Goal: Information Seeking & Learning: Learn about a topic

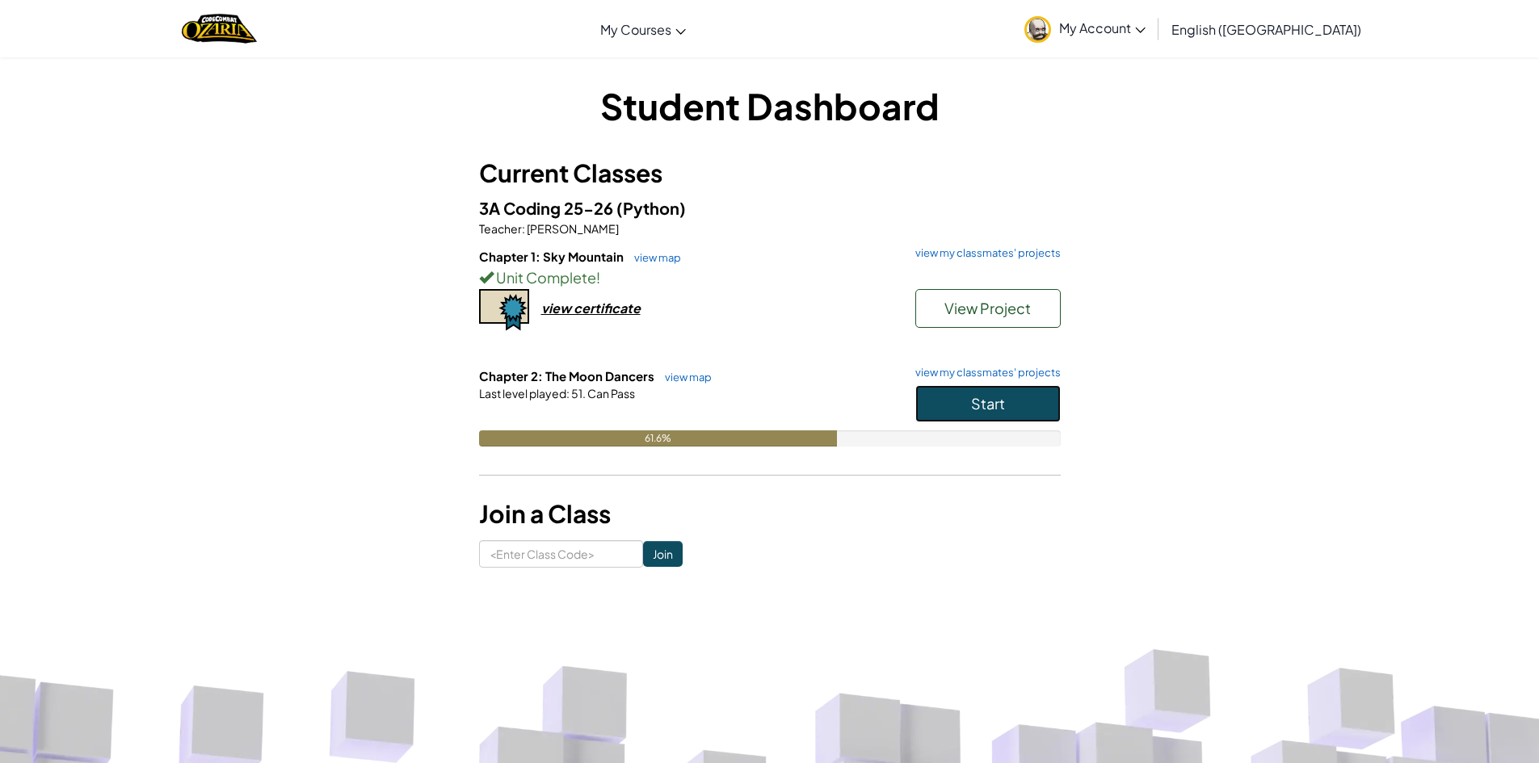
click at [1002, 403] on span "Start" at bounding box center [988, 403] width 34 height 19
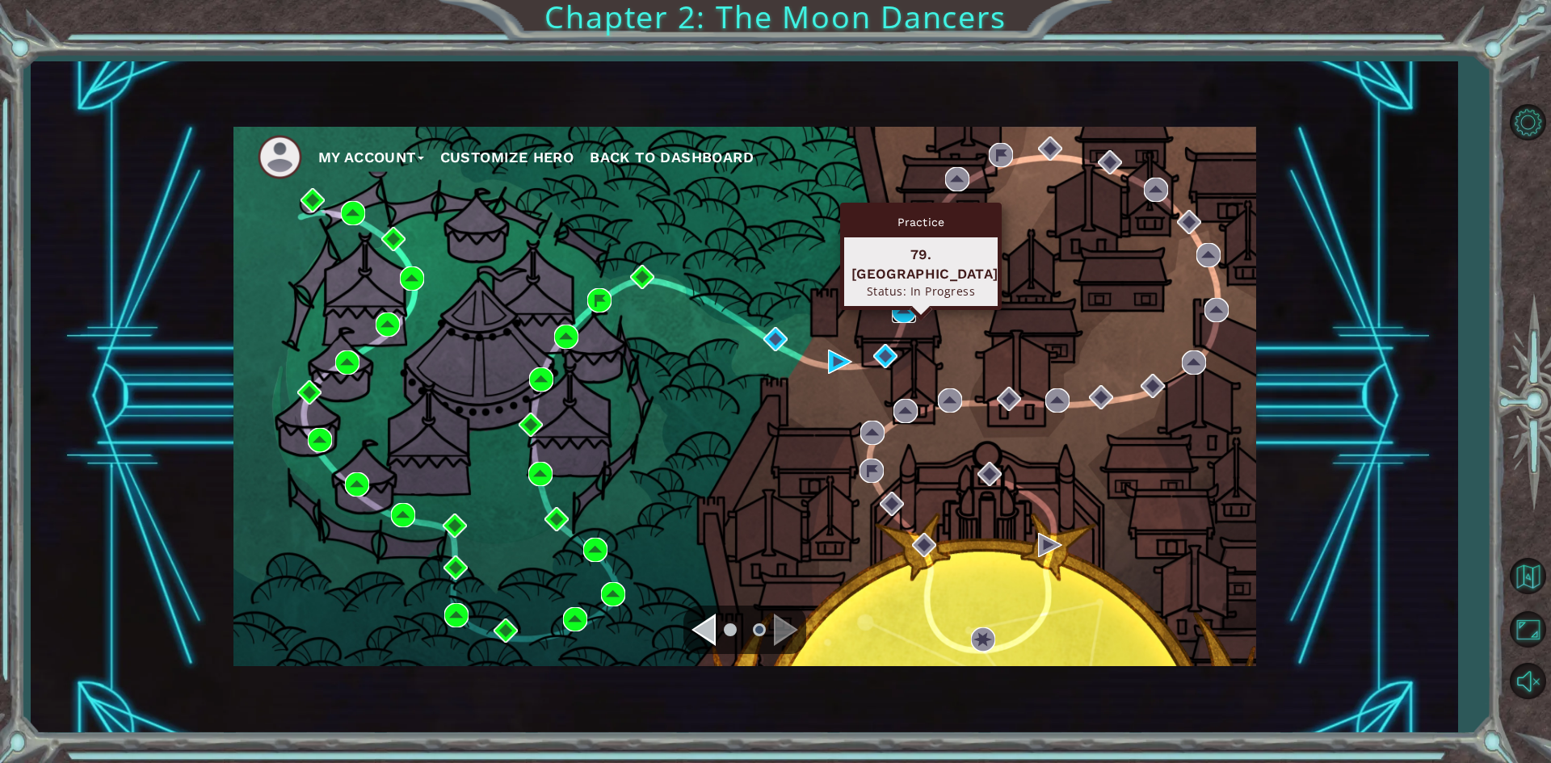
click at [899, 309] on img at bounding box center [904, 311] width 24 height 24
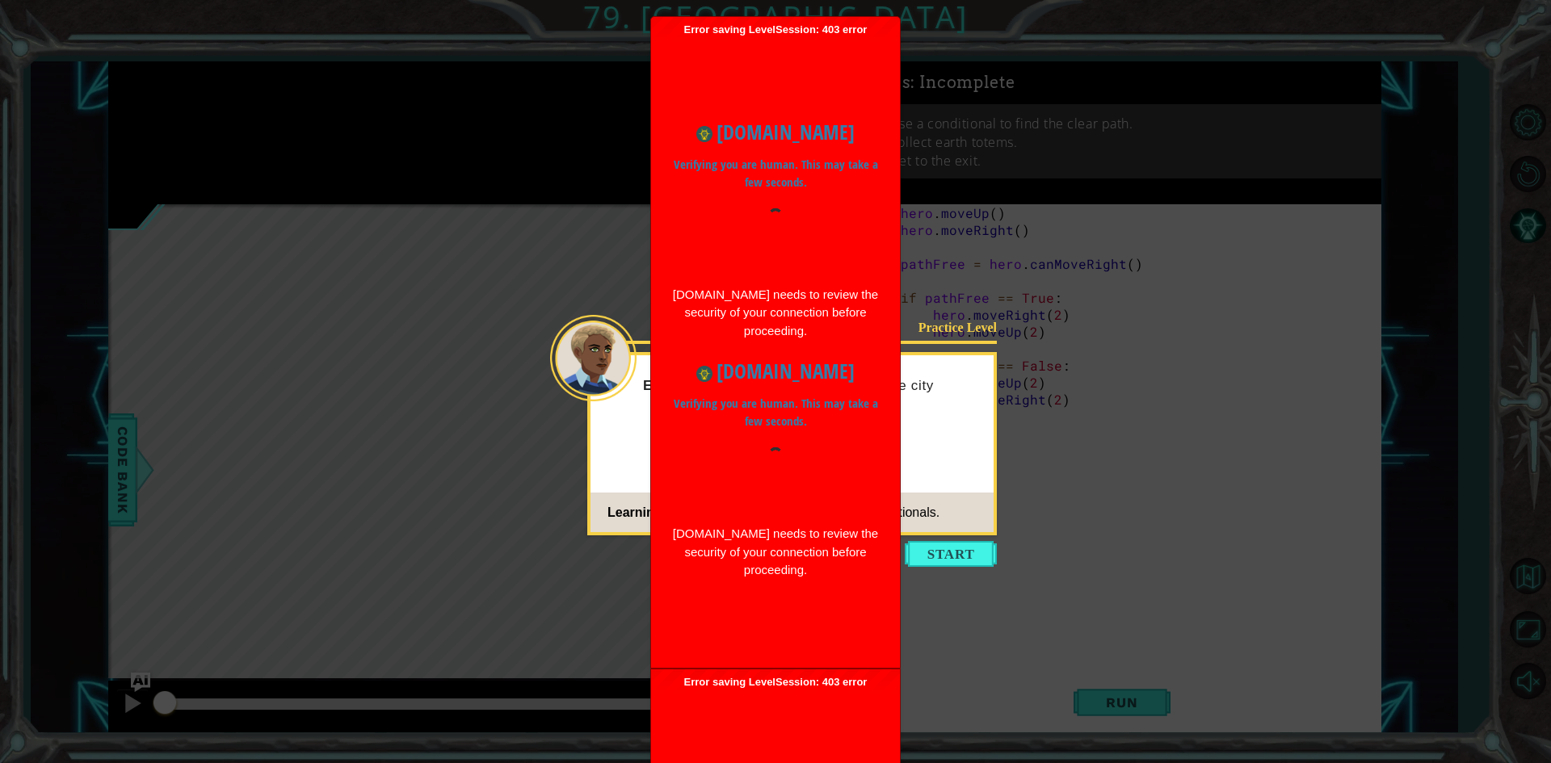
click at [877, 291] on div "[DOMAIN_NAME] needs to review the security of your connection before proceeding." at bounding box center [775, 313] width 208 height 55
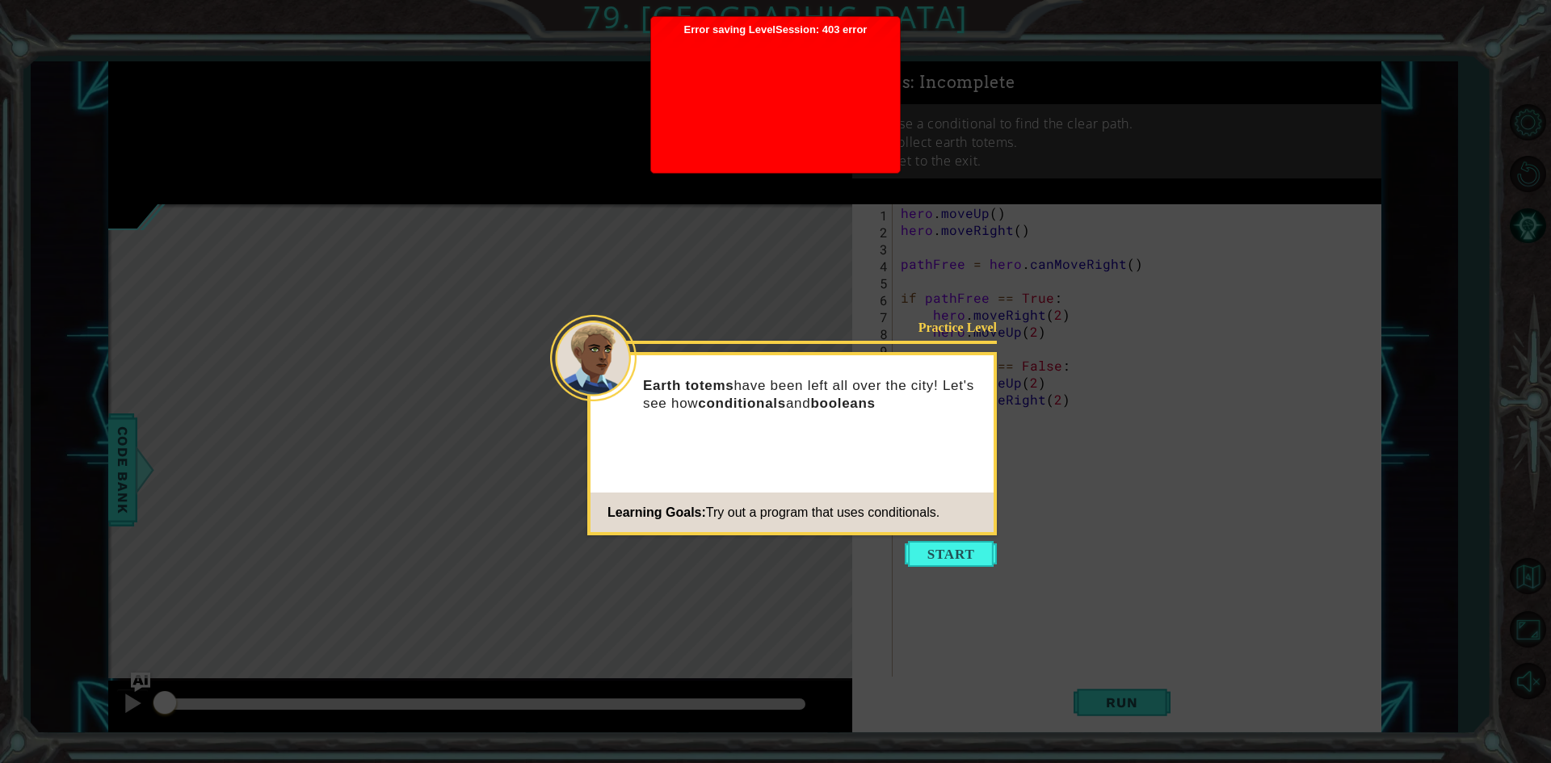
click at [804, 107] on div at bounding box center [775, 100] width 233 height 129
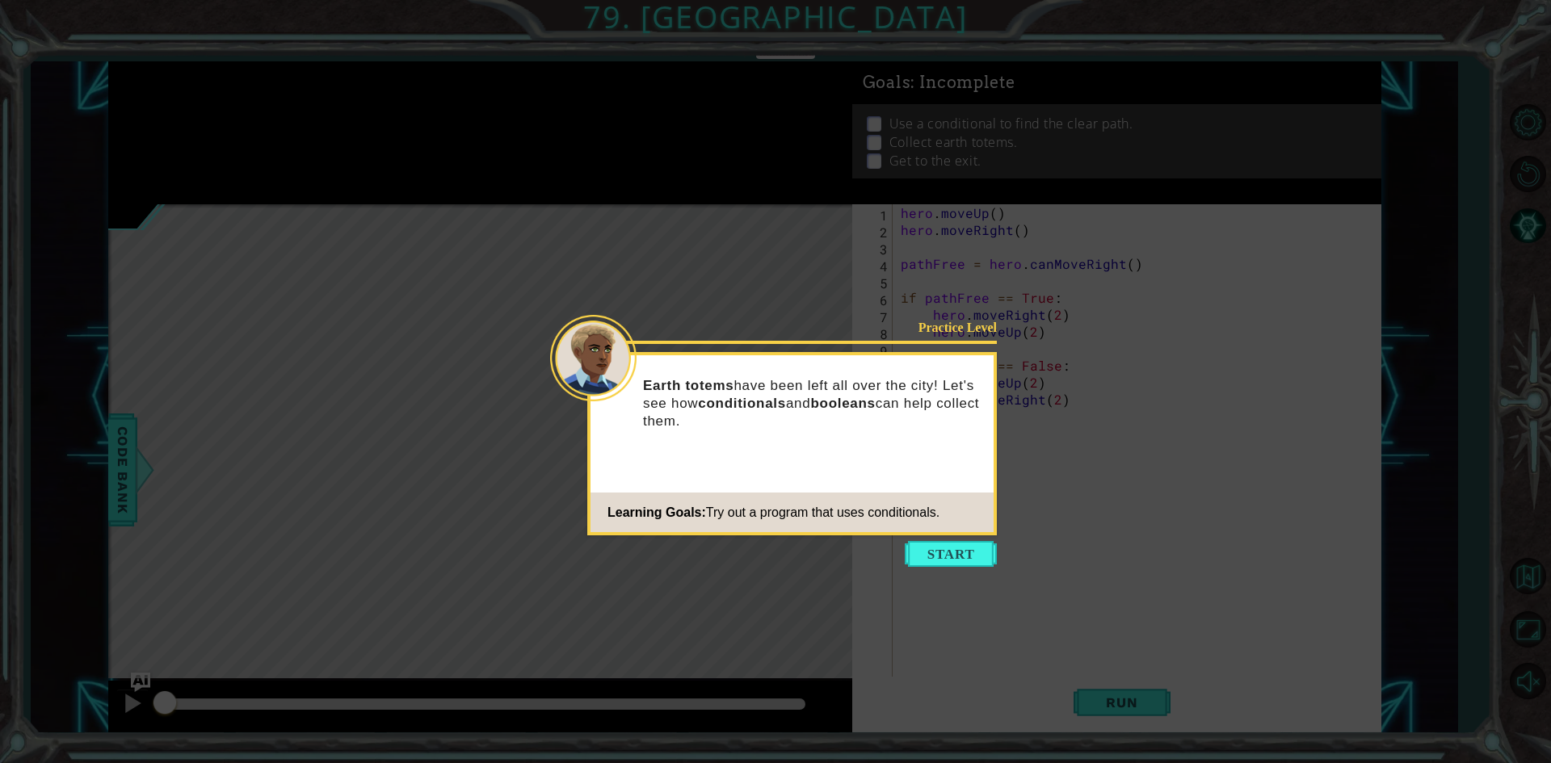
drag, startPoint x: 943, startPoint y: 473, endPoint x: 971, endPoint y: 533, distance: 66.1
drag, startPoint x: 971, startPoint y: 533, endPoint x: 950, endPoint y: 550, distance: 27.0
click at [952, 551] on button "Start" at bounding box center [951, 554] width 92 height 26
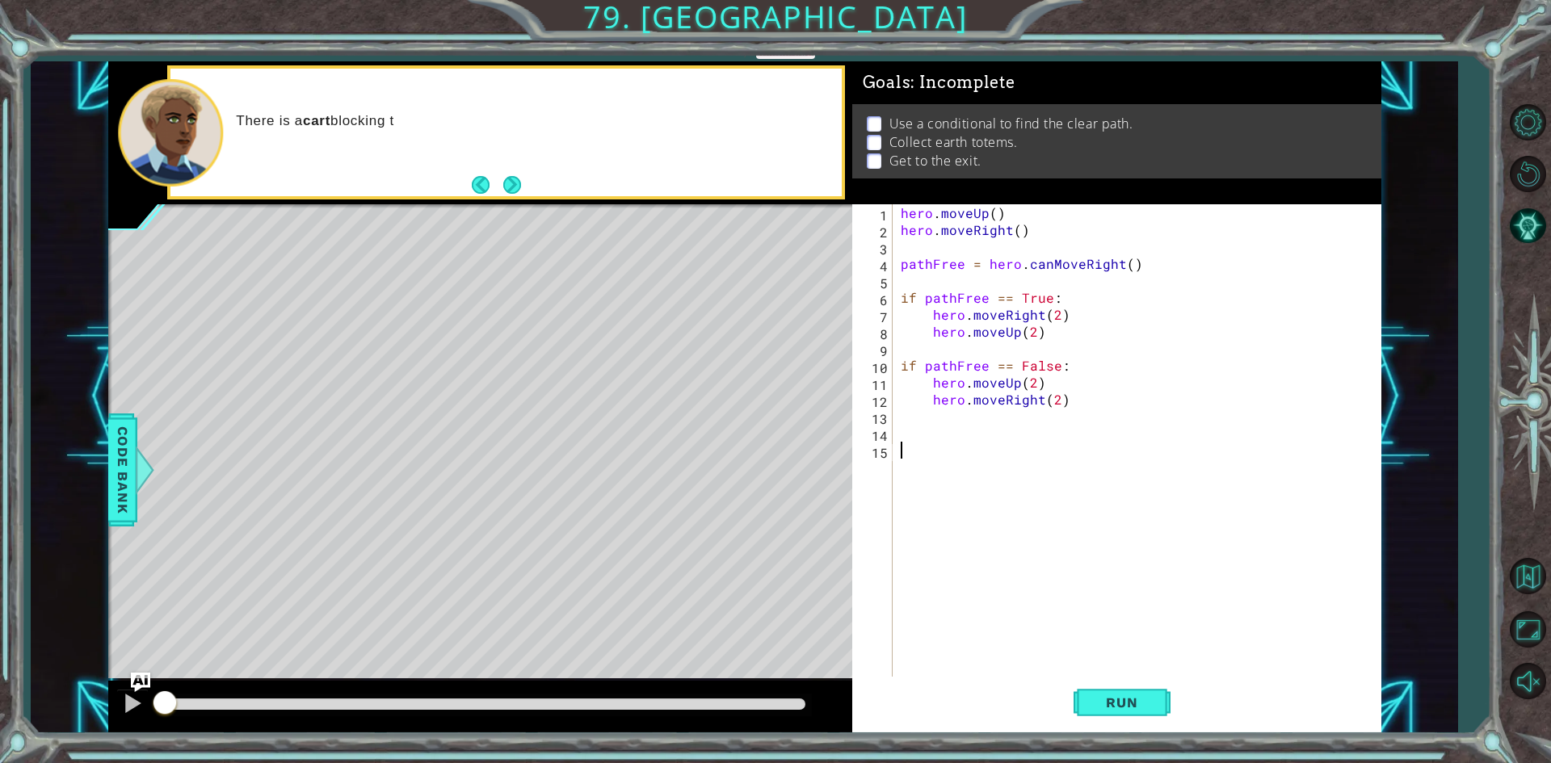
click at [506, 179] on button "Next" at bounding box center [512, 184] width 19 height 19
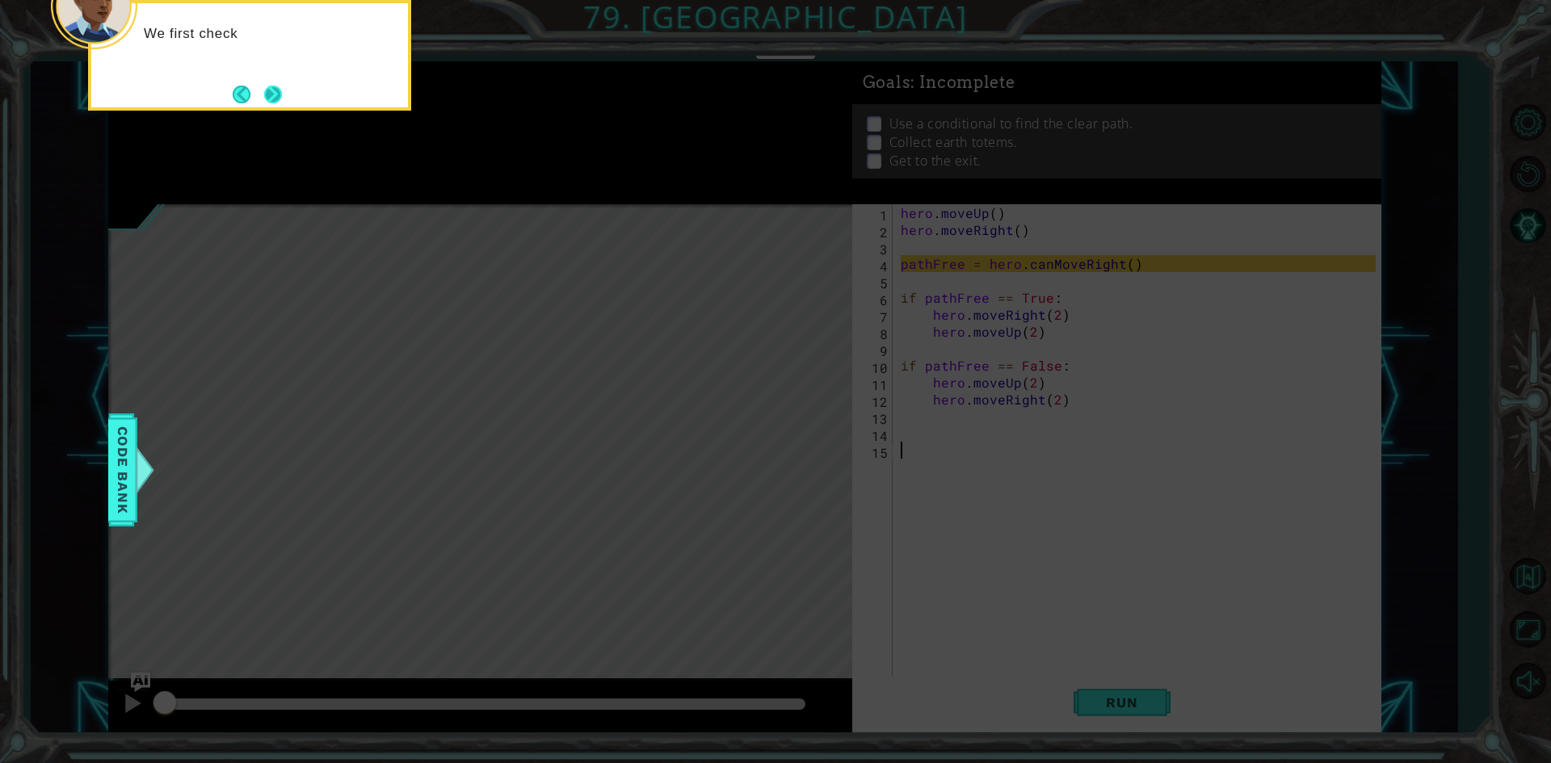
click at [275, 85] on button "Next" at bounding box center [273, 94] width 19 height 19
click at [272, 86] on button "Next" at bounding box center [273, 95] width 18 height 18
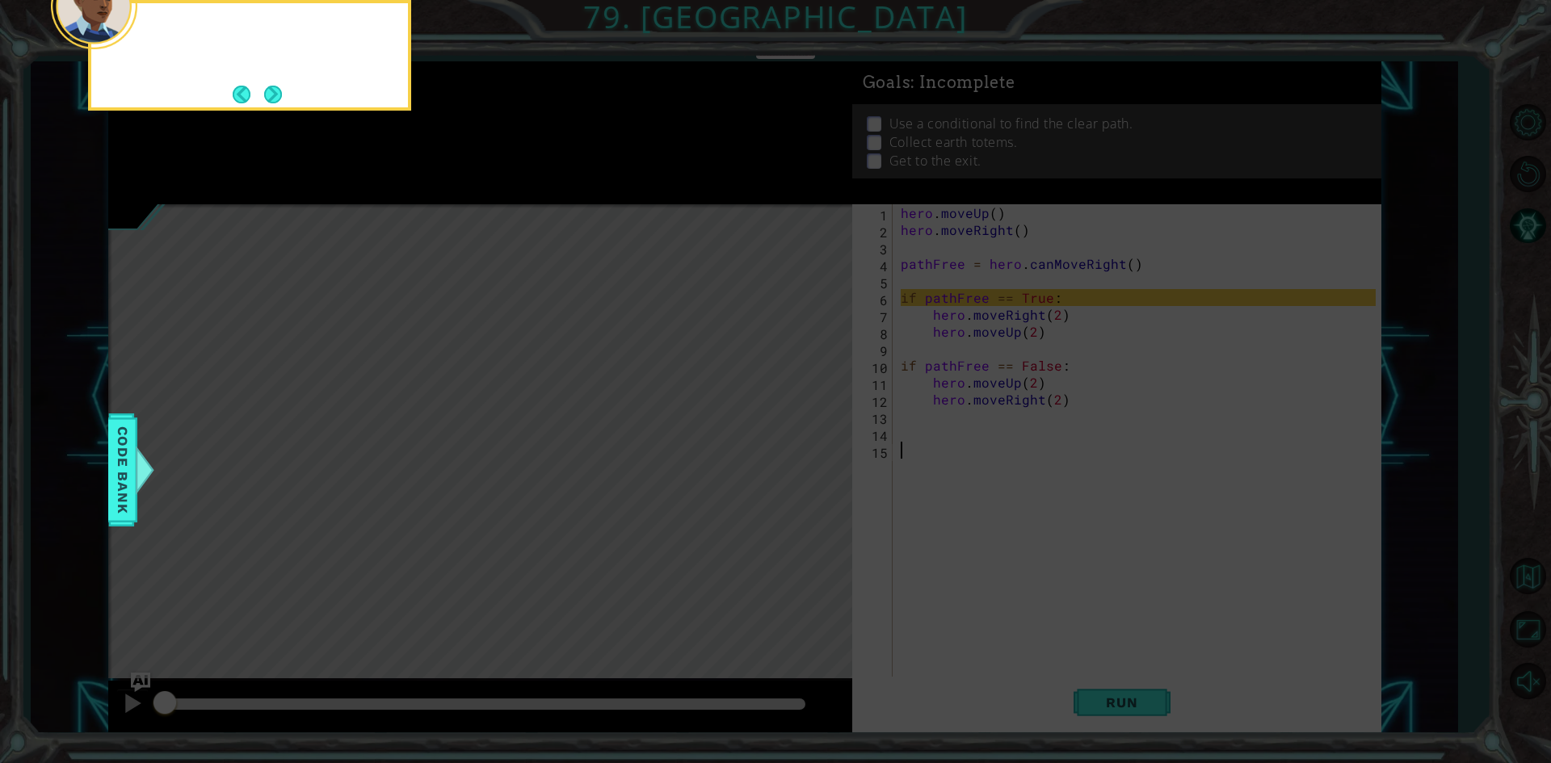
click at [272, 86] on button "Next" at bounding box center [272, 94] width 19 height 19
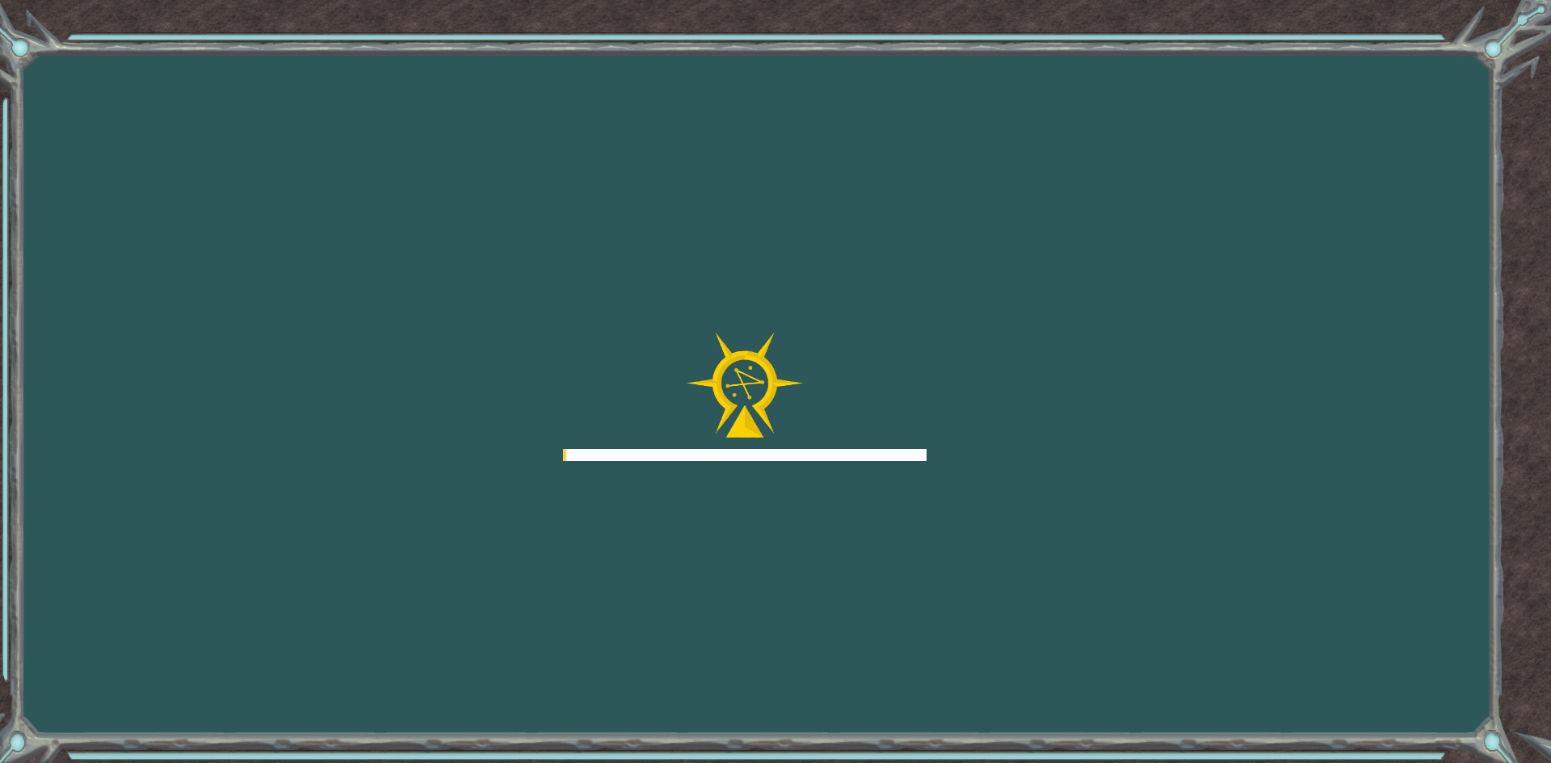
click at [272, 86] on div "Goals Error loading from server. Try refreshing the page. You'll need to join a…" at bounding box center [775, 381] width 1551 height 763
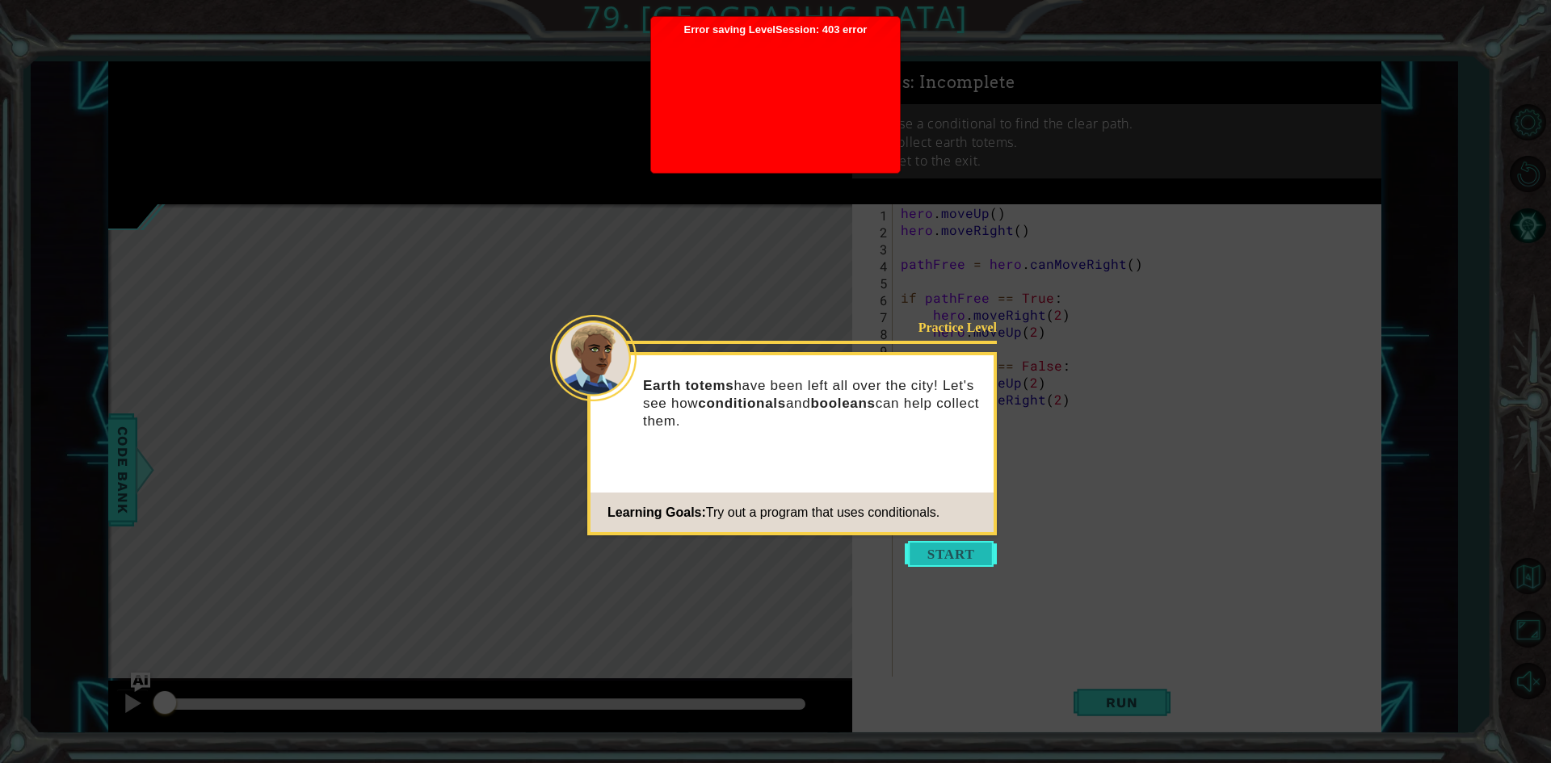
click at [963, 556] on button "Start" at bounding box center [951, 554] width 92 height 26
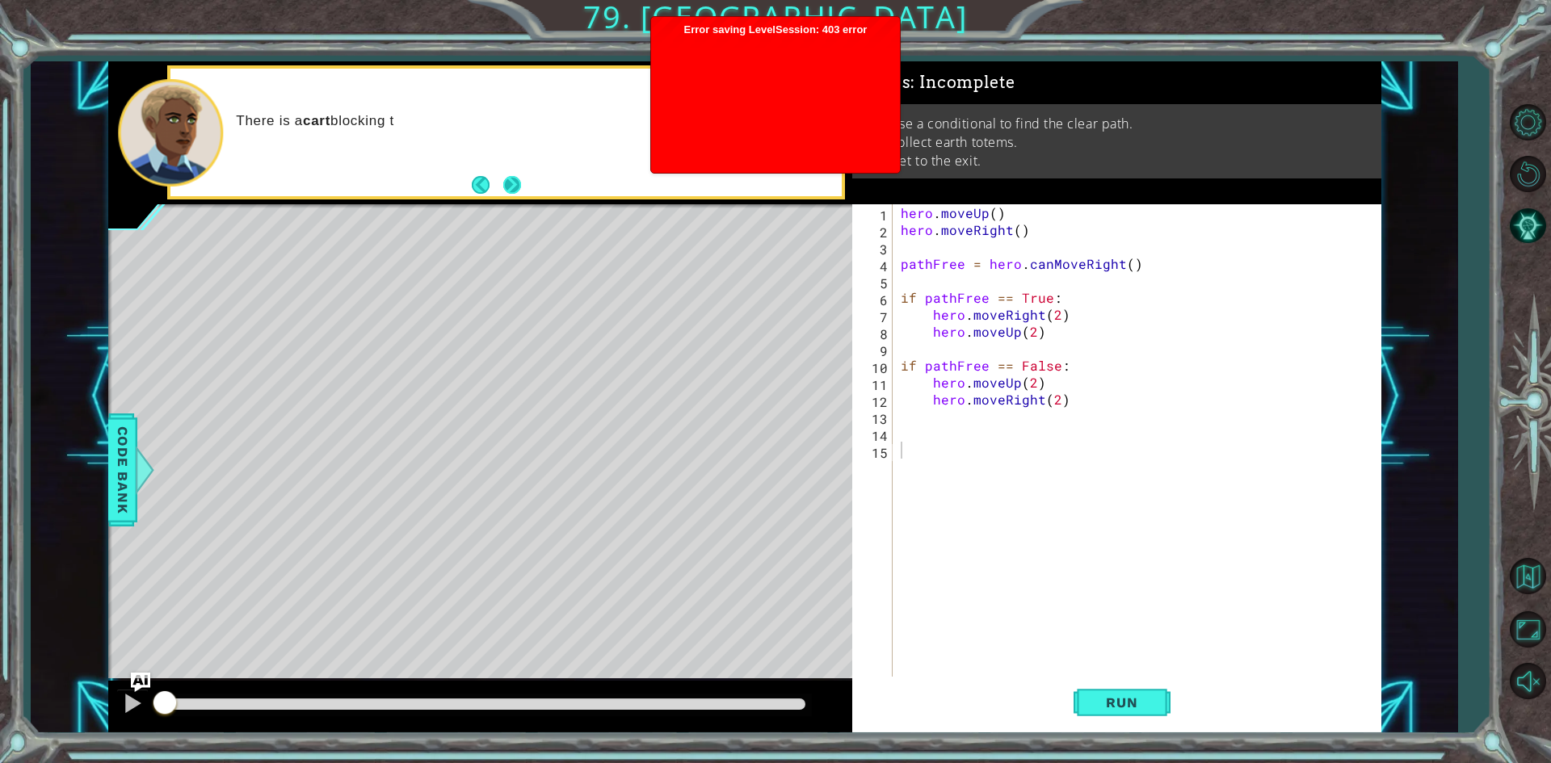
click at [511, 192] on button "Next" at bounding box center [512, 184] width 19 height 19
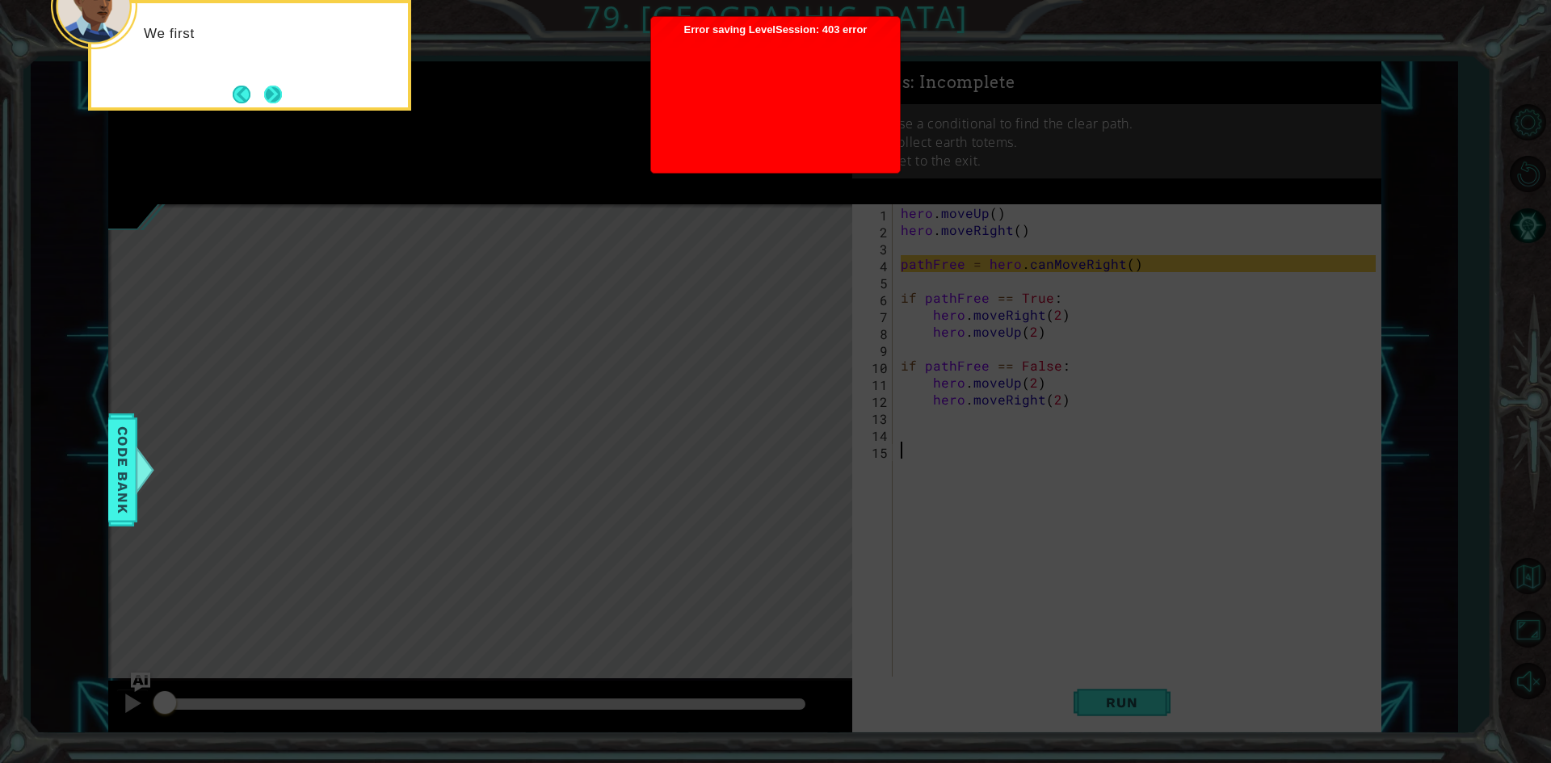
click at [270, 89] on button "Next" at bounding box center [273, 95] width 18 height 18
click at [264, 95] on button "Next" at bounding box center [273, 94] width 19 height 19
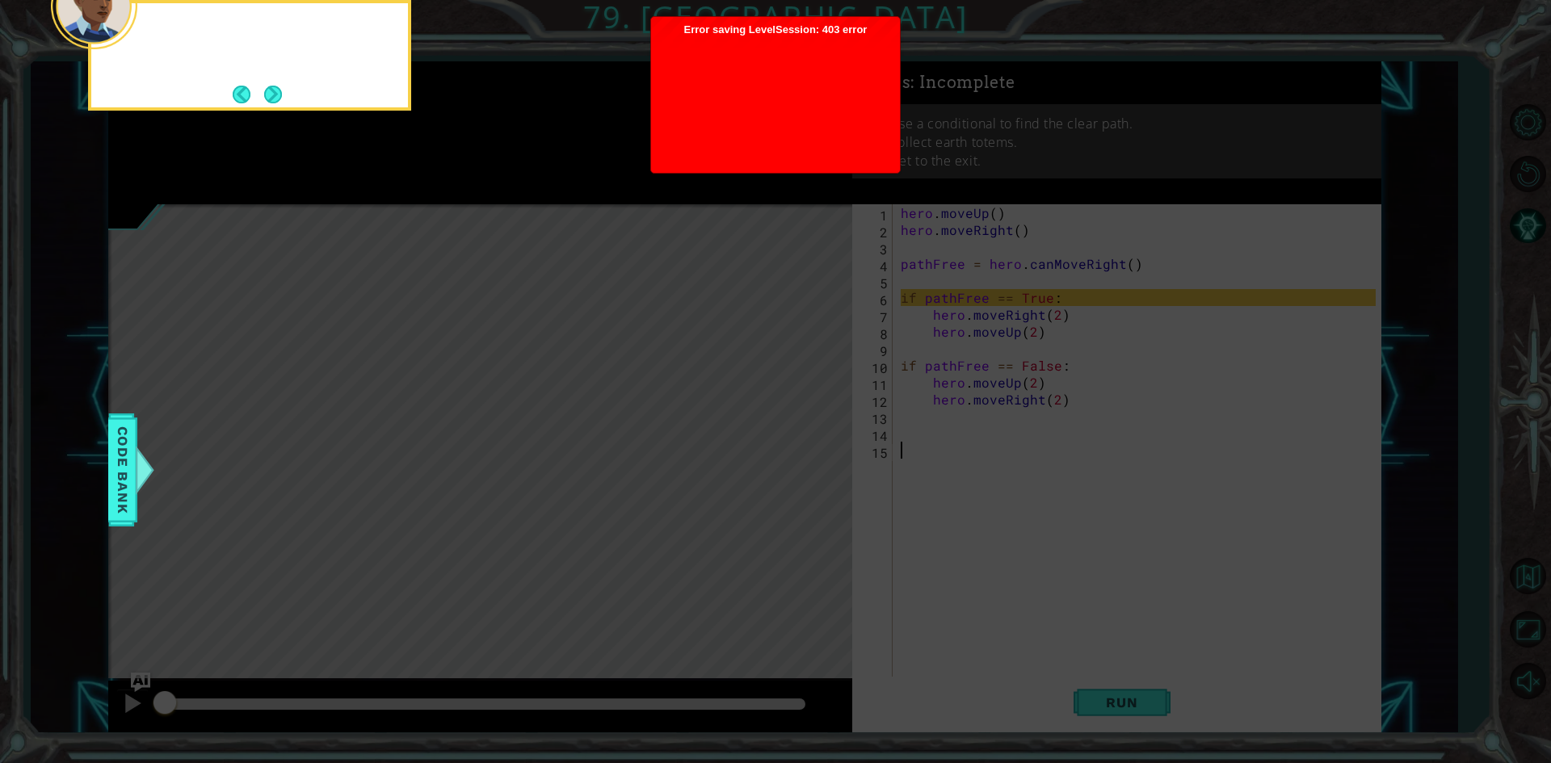
click at [264, 95] on button "Next" at bounding box center [272, 94] width 19 height 19
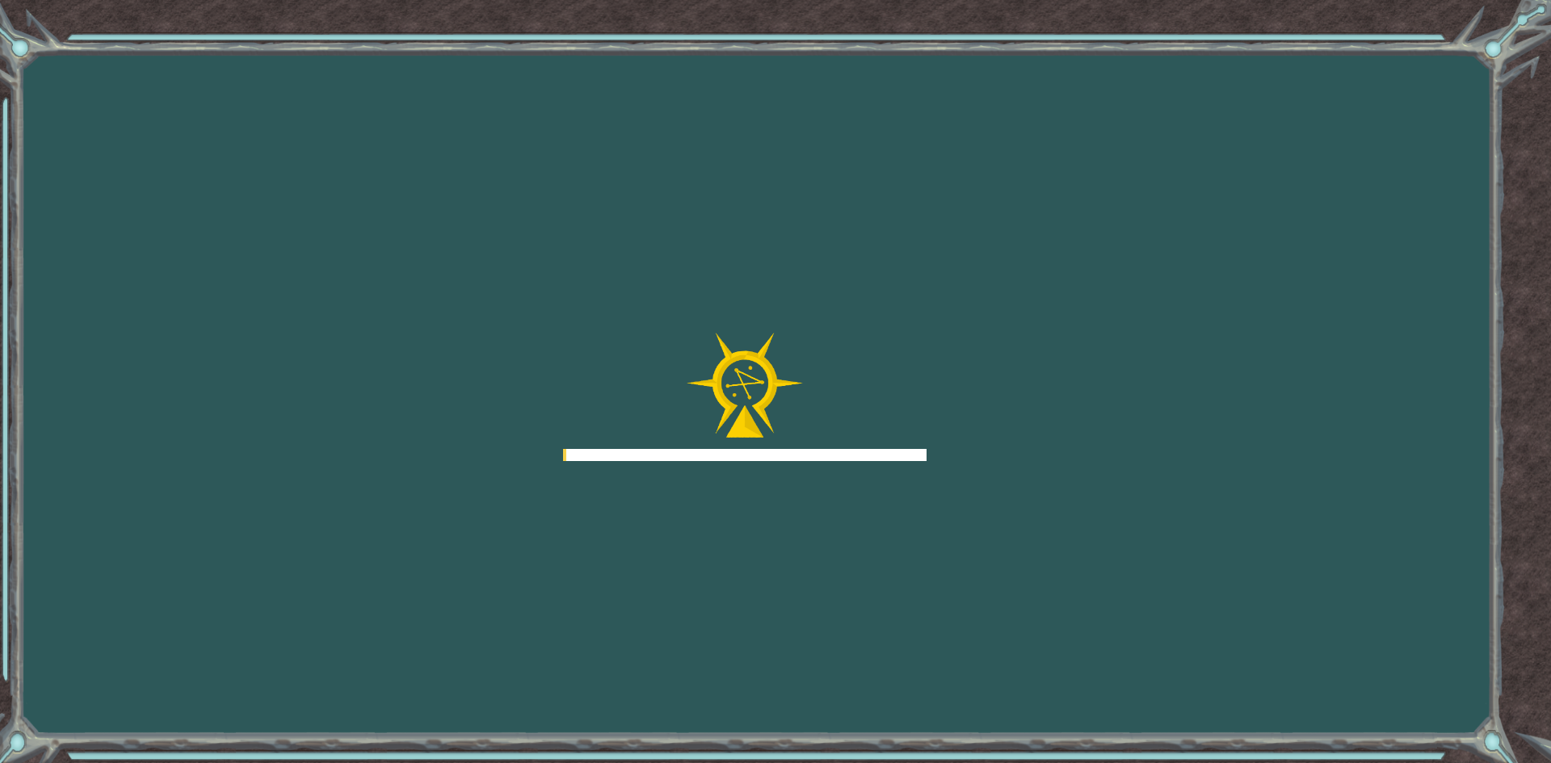
click at [265, 95] on div "Goals Error loading from server. Try refreshing the page. You'll need to join a…" at bounding box center [775, 381] width 1551 height 763
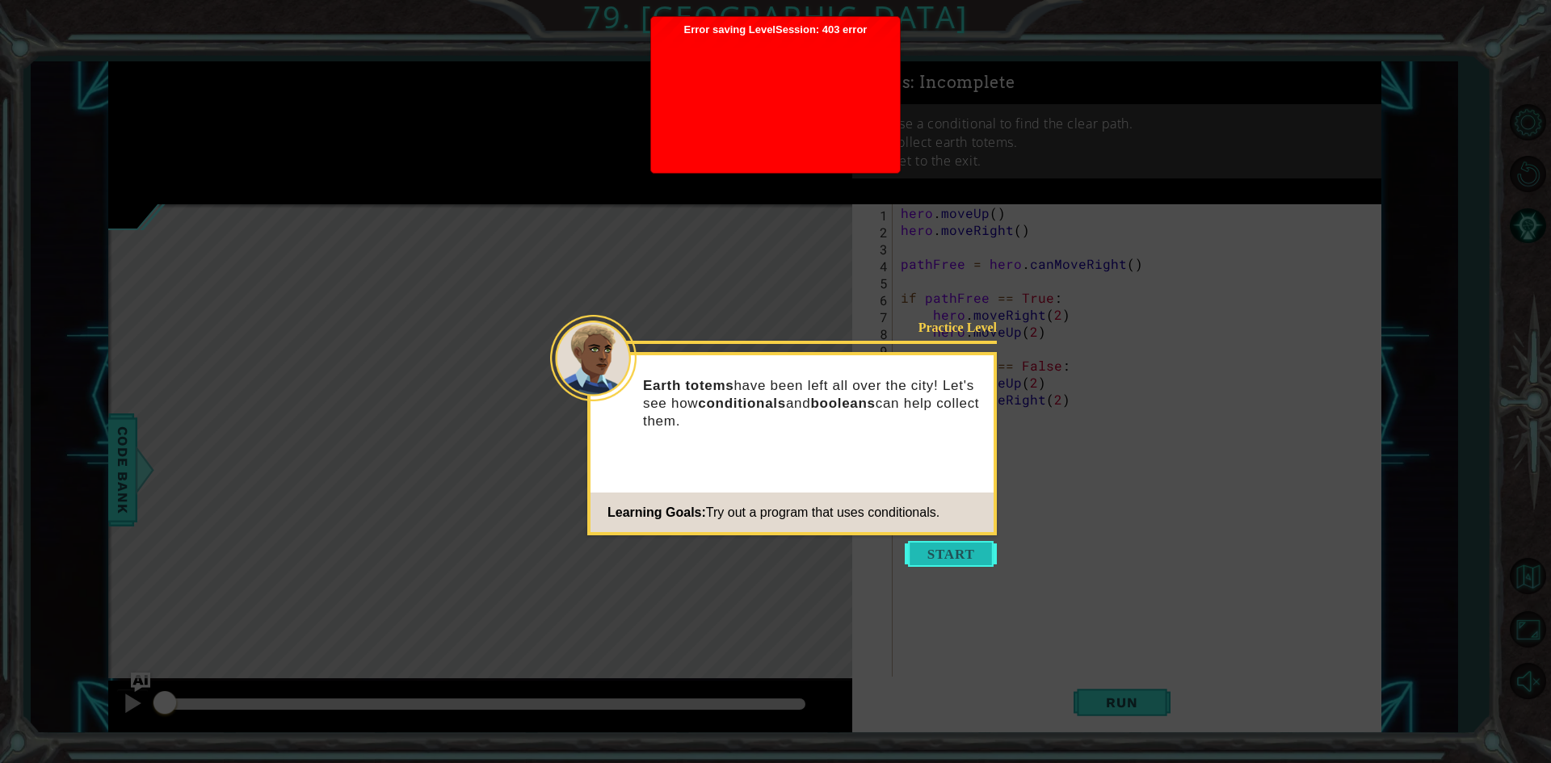
click at [923, 549] on button "Start" at bounding box center [951, 554] width 92 height 26
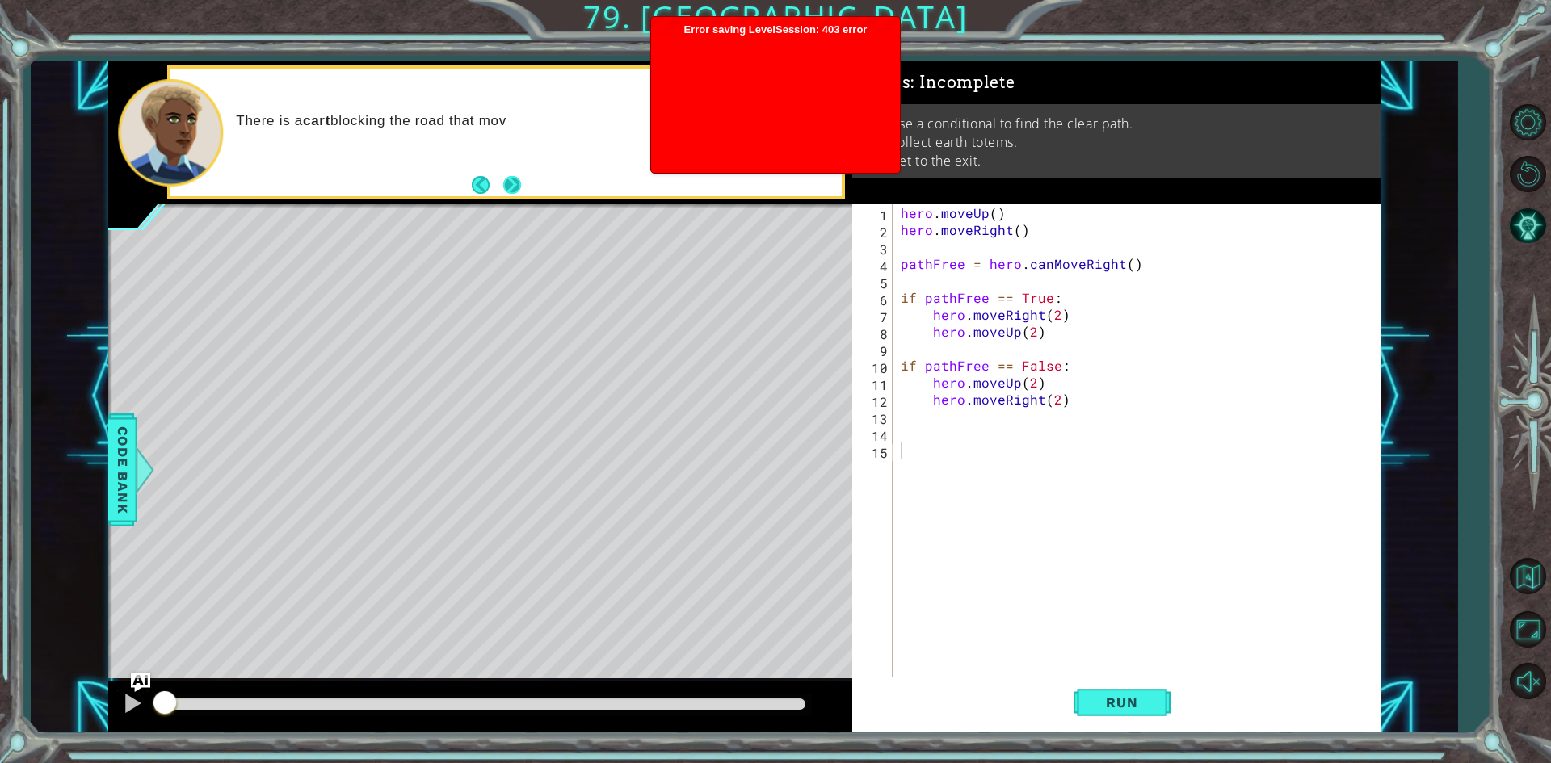
click at [514, 183] on button "Next" at bounding box center [512, 185] width 18 height 18
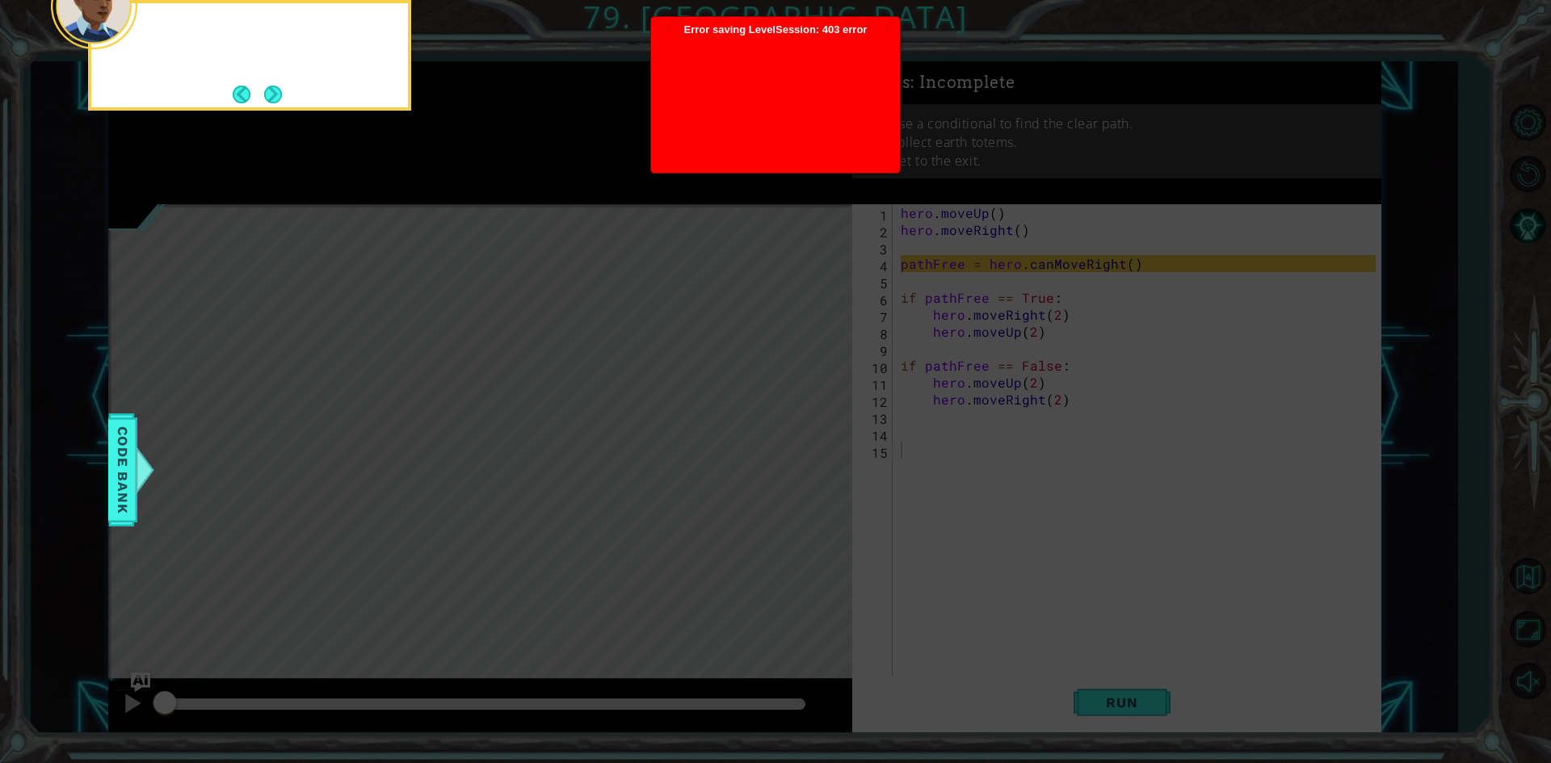
drag, startPoint x: 514, startPoint y: 183, endPoint x: 326, endPoint y: 149, distance: 191.1
click at [512, 183] on icon at bounding box center [775, 114] width 1551 height 1298
click at [275, 92] on button "Next" at bounding box center [273, 95] width 18 height 18
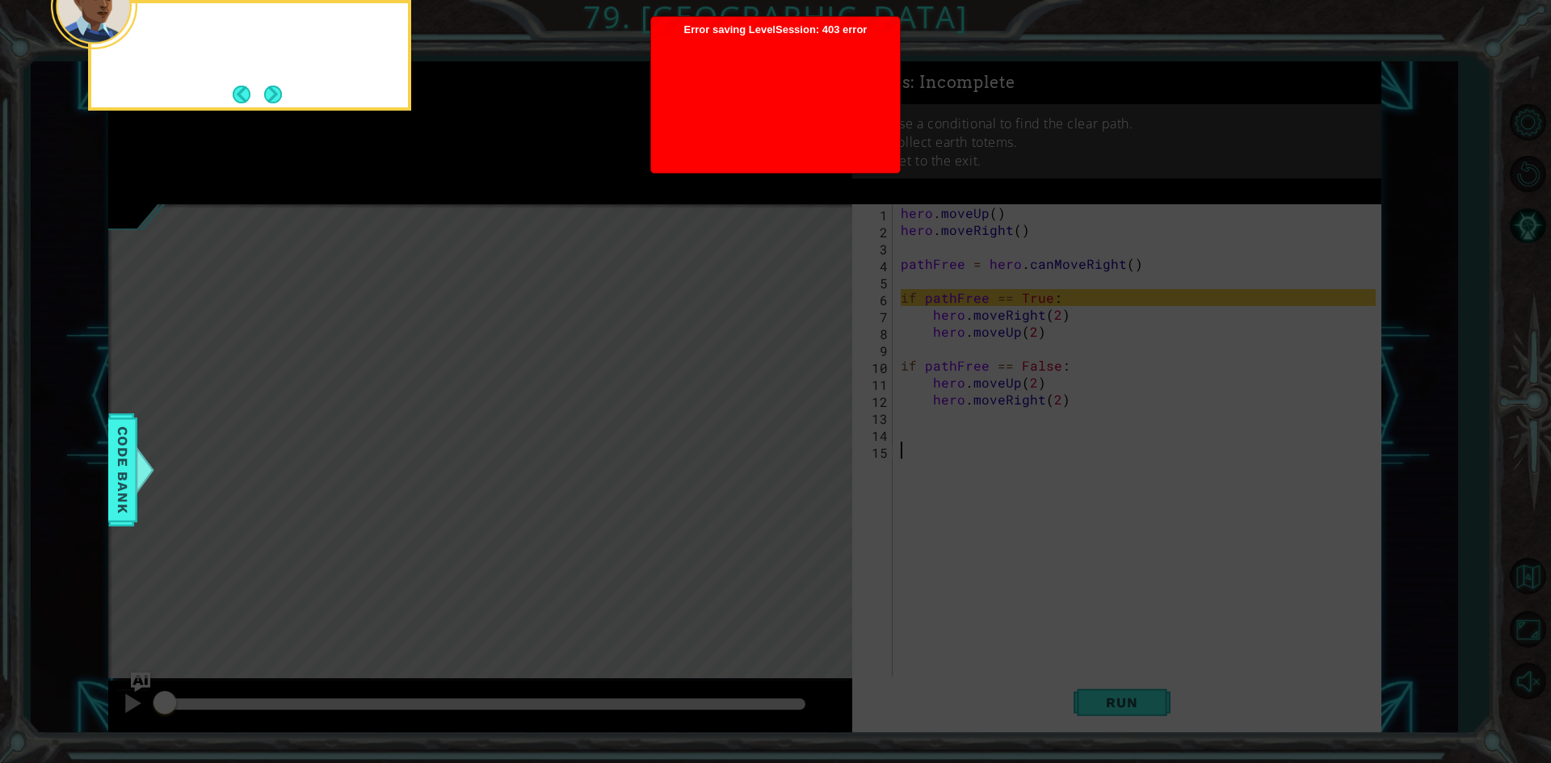
click at [273, 92] on button "Next" at bounding box center [273, 95] width 18 height 18
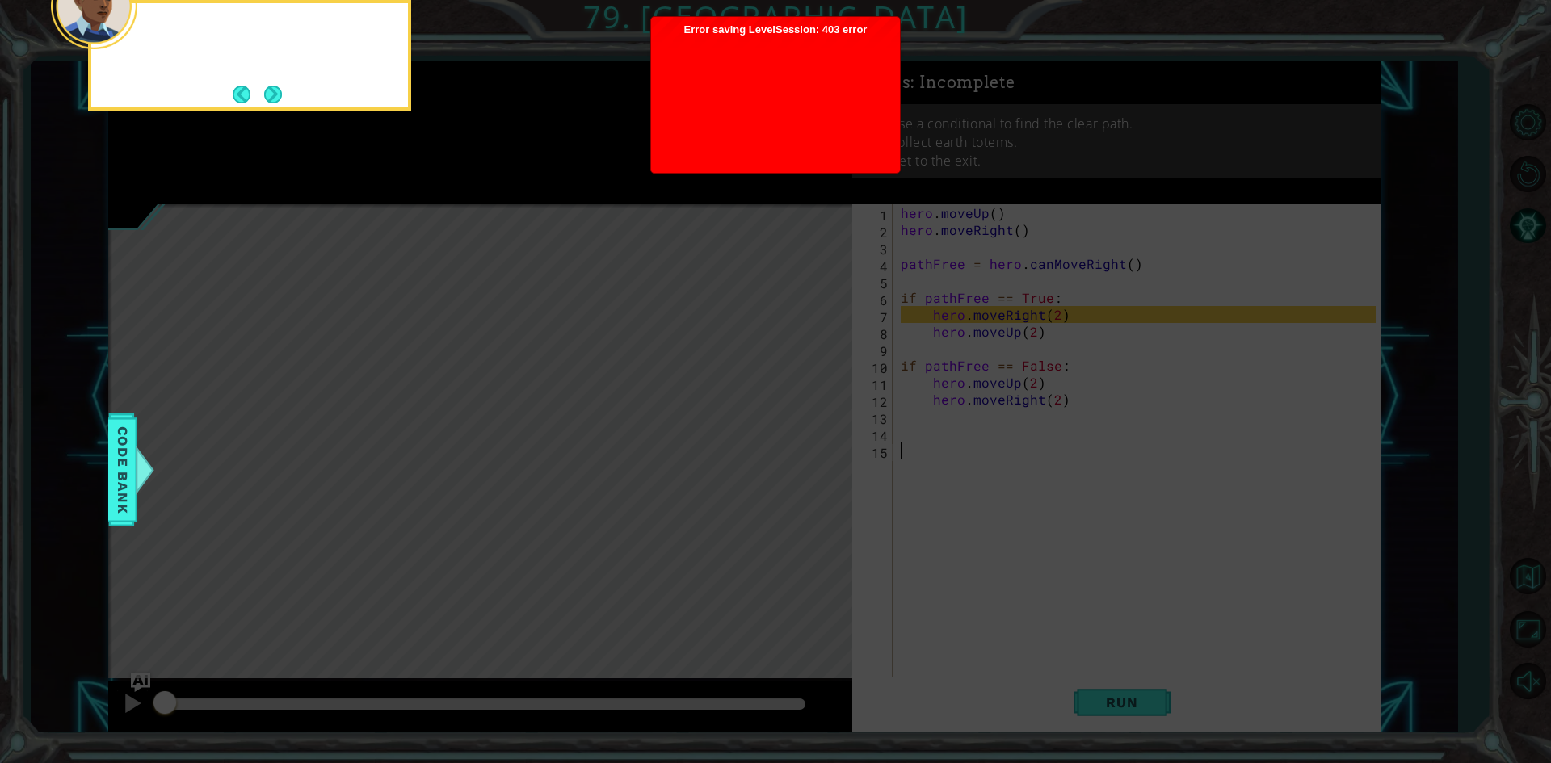
click at [273, 92] on button "Next" at bounding box center [273, 95] width 18 height 18
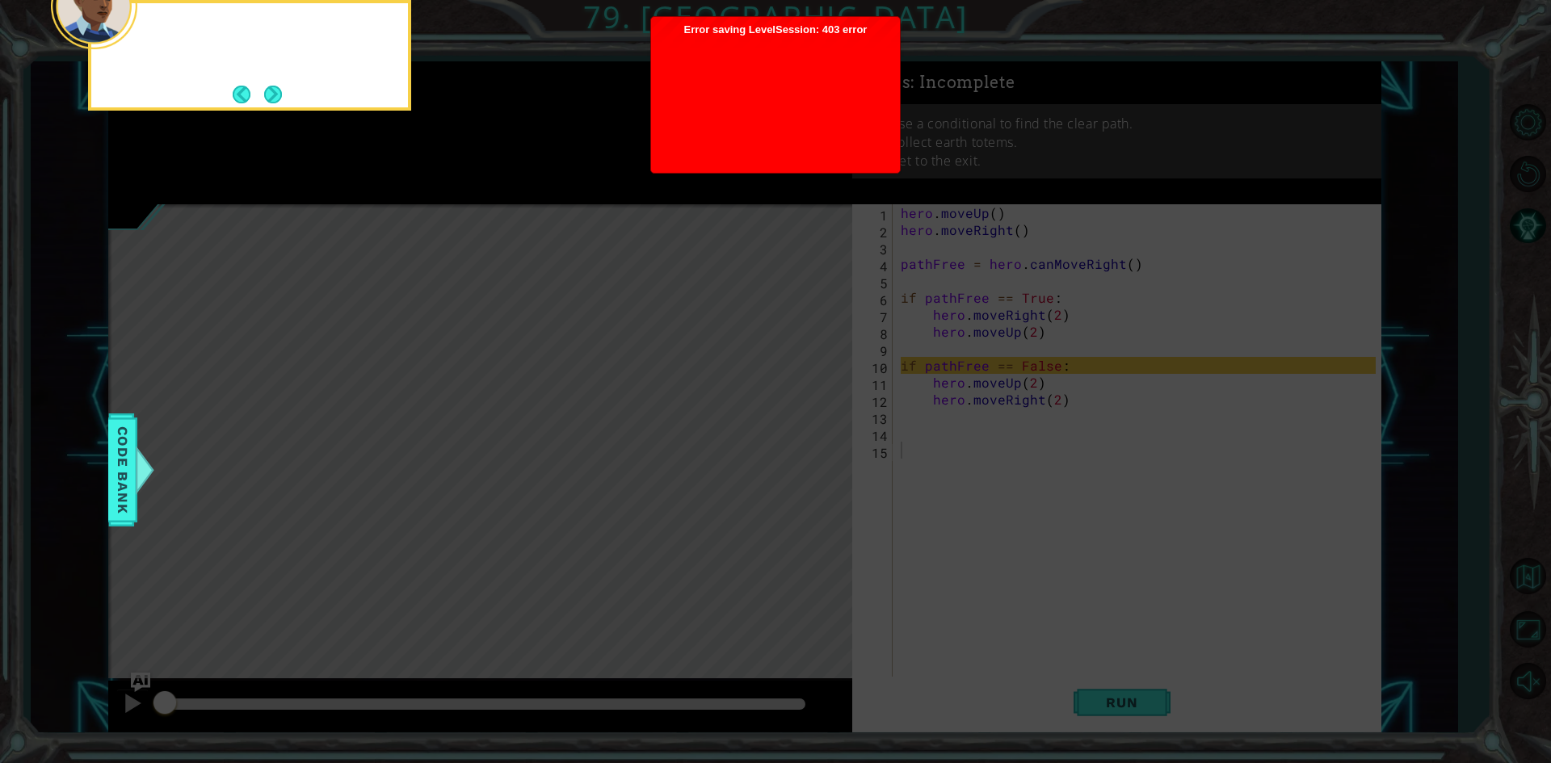
click at [273, 92] on button "Next" at bounding box center [273, 95] width 18 height 18
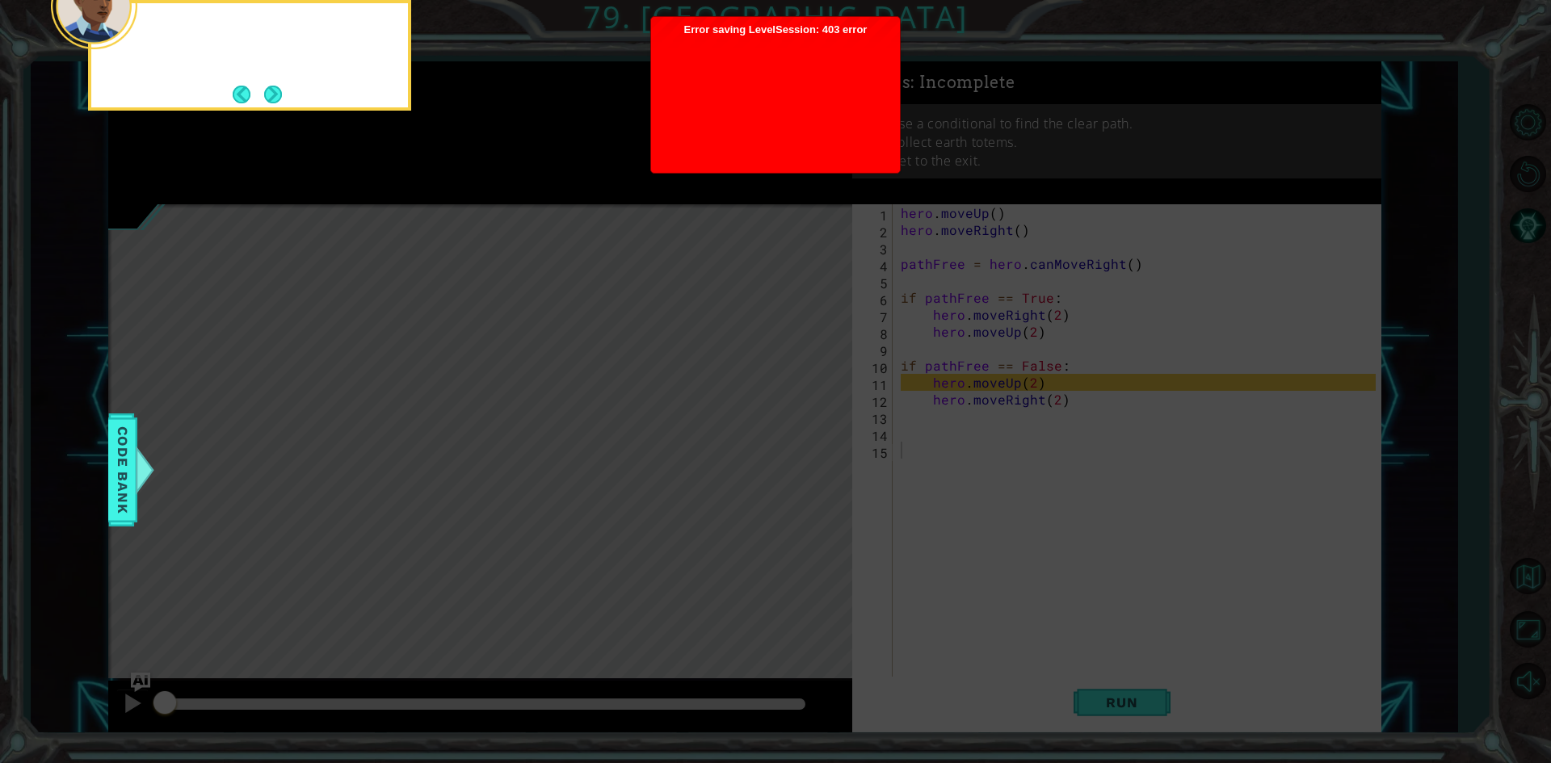
click at [273, 92] on button "Next" at bounding box center [273, 95] width 18 height 18
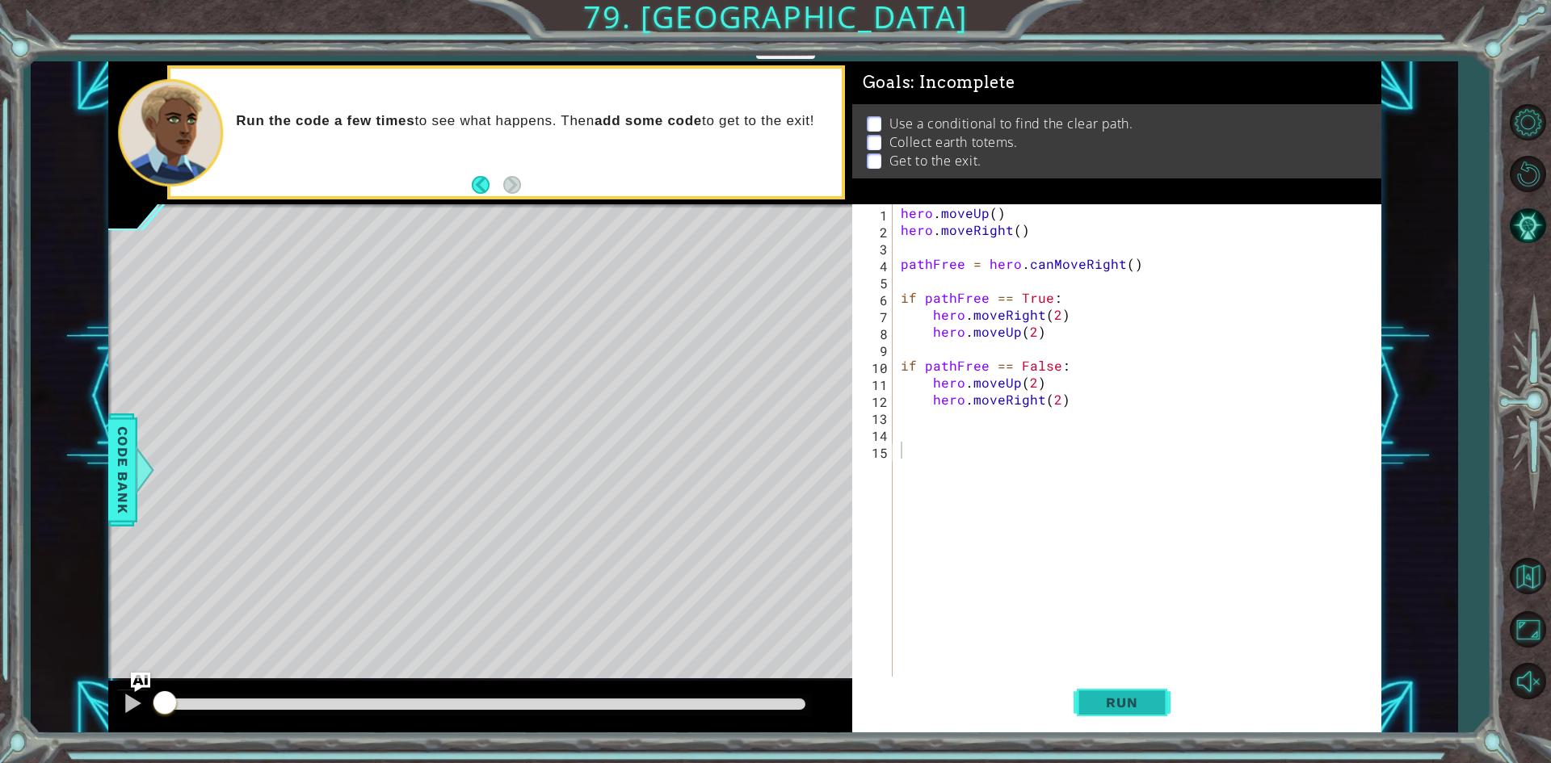
click at [1103, 712] on button "Run" at bounding box center [1121, 703] width 97 height 53
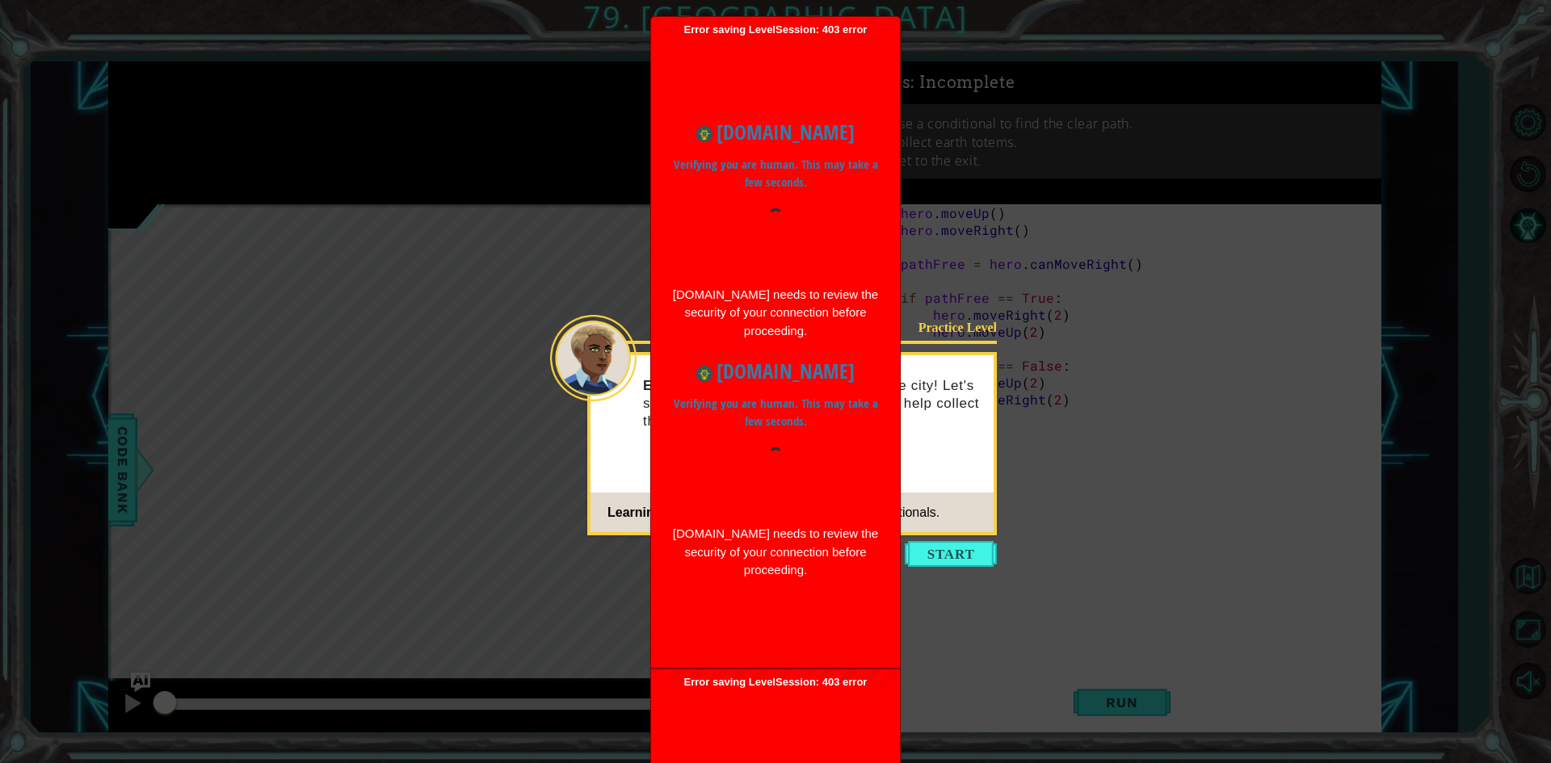
click at [683, 467] on div at bounding box center [775, 477] width 208 height 61
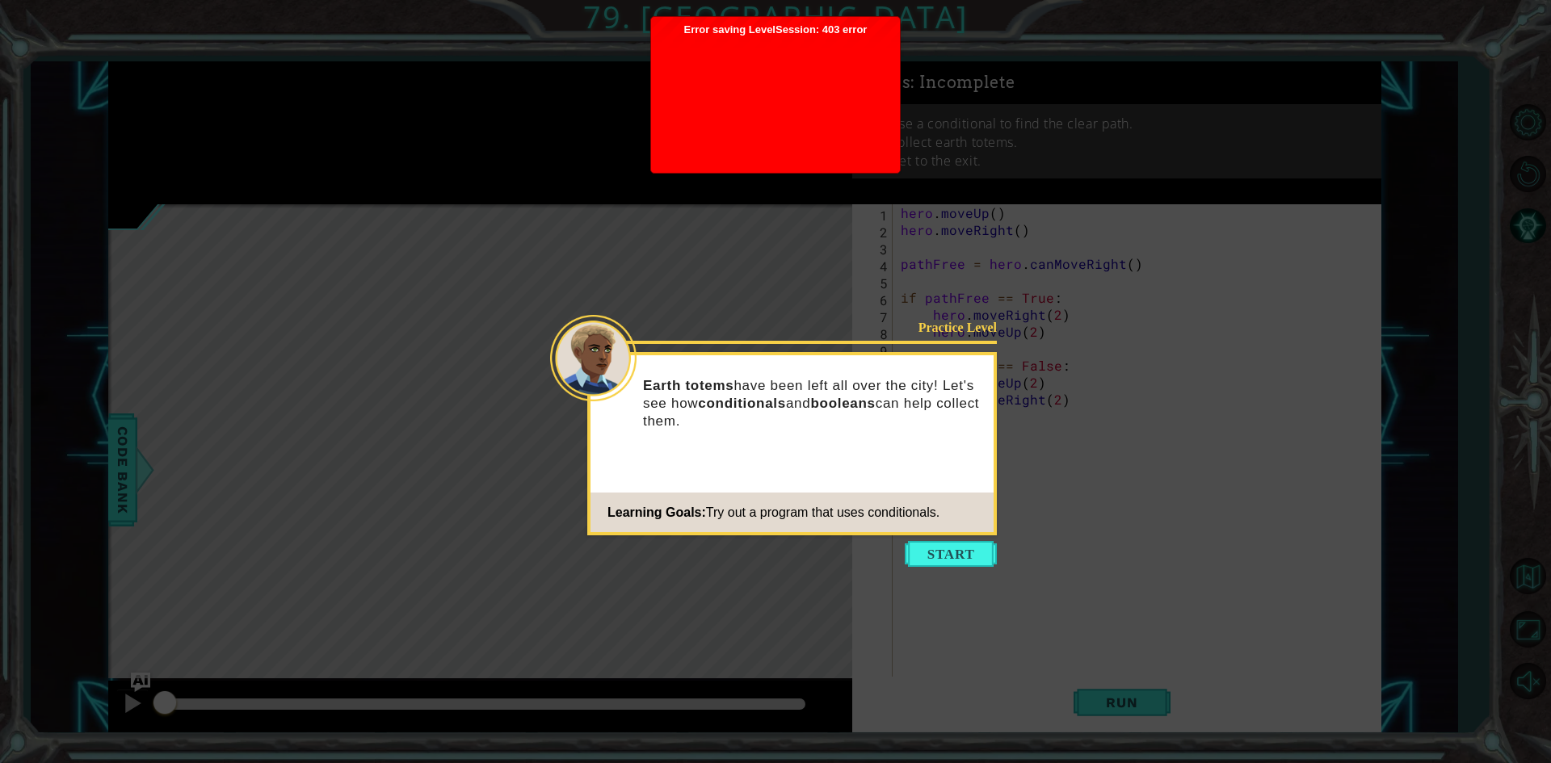
click at [700, 436] on div "Earth totems have been left all over the city! Let's see how conditionals and b…" at bounding box center [791, 411] width 403 height 99
drag, startPoint x: 970, startPoint y: 577, endPoint x: 961, endPoint y: 568, distance: 12.6
click at [966, 573] on icon at bounding box center [775, 381] width 1551 height 763
click at [948, 555] on button "Start" at bounding box center [951, 554] width 92 height 26
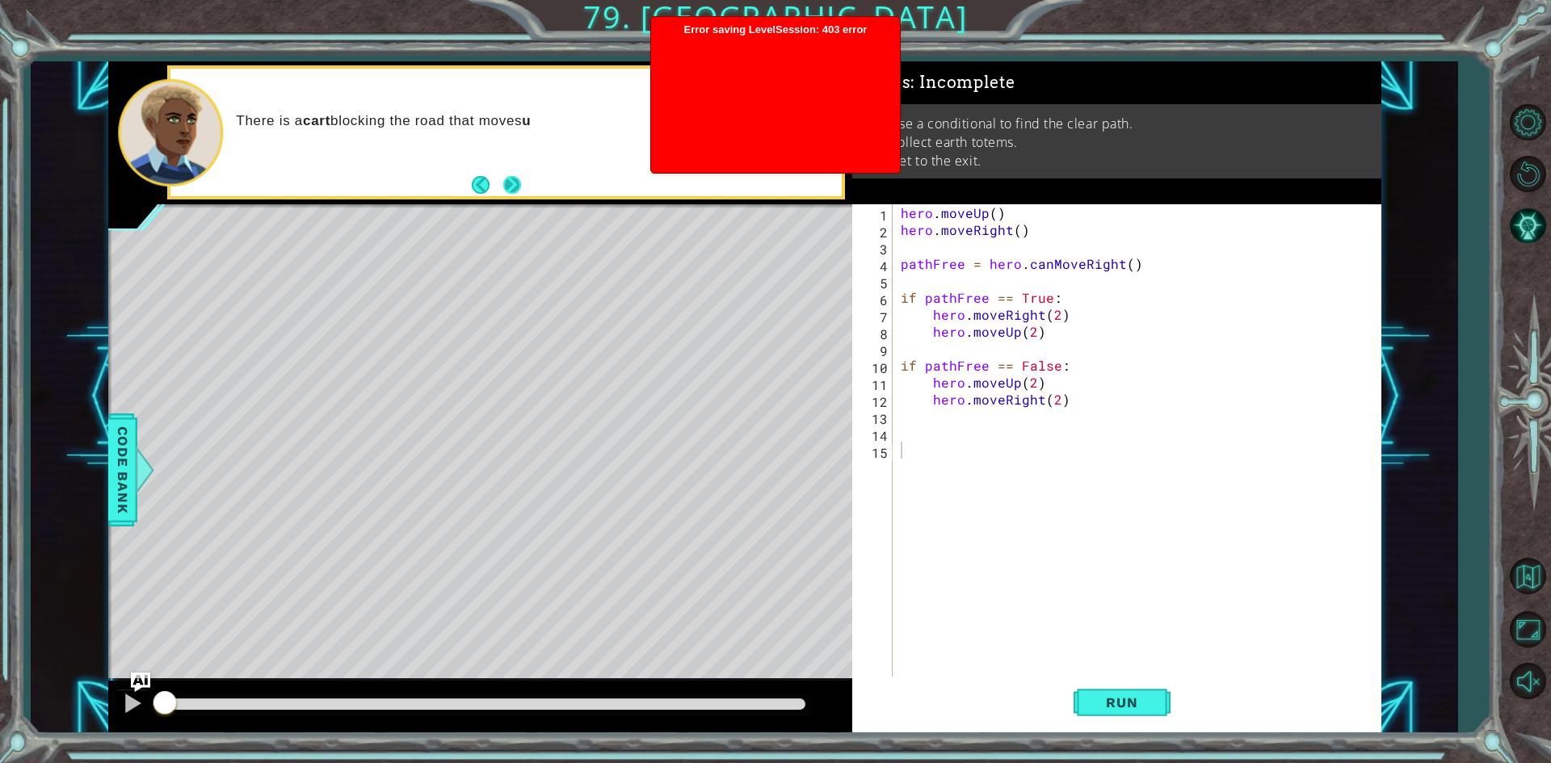
click at [506, 179] on button "Next" at bounding box center [512, 185] width 18 height 18
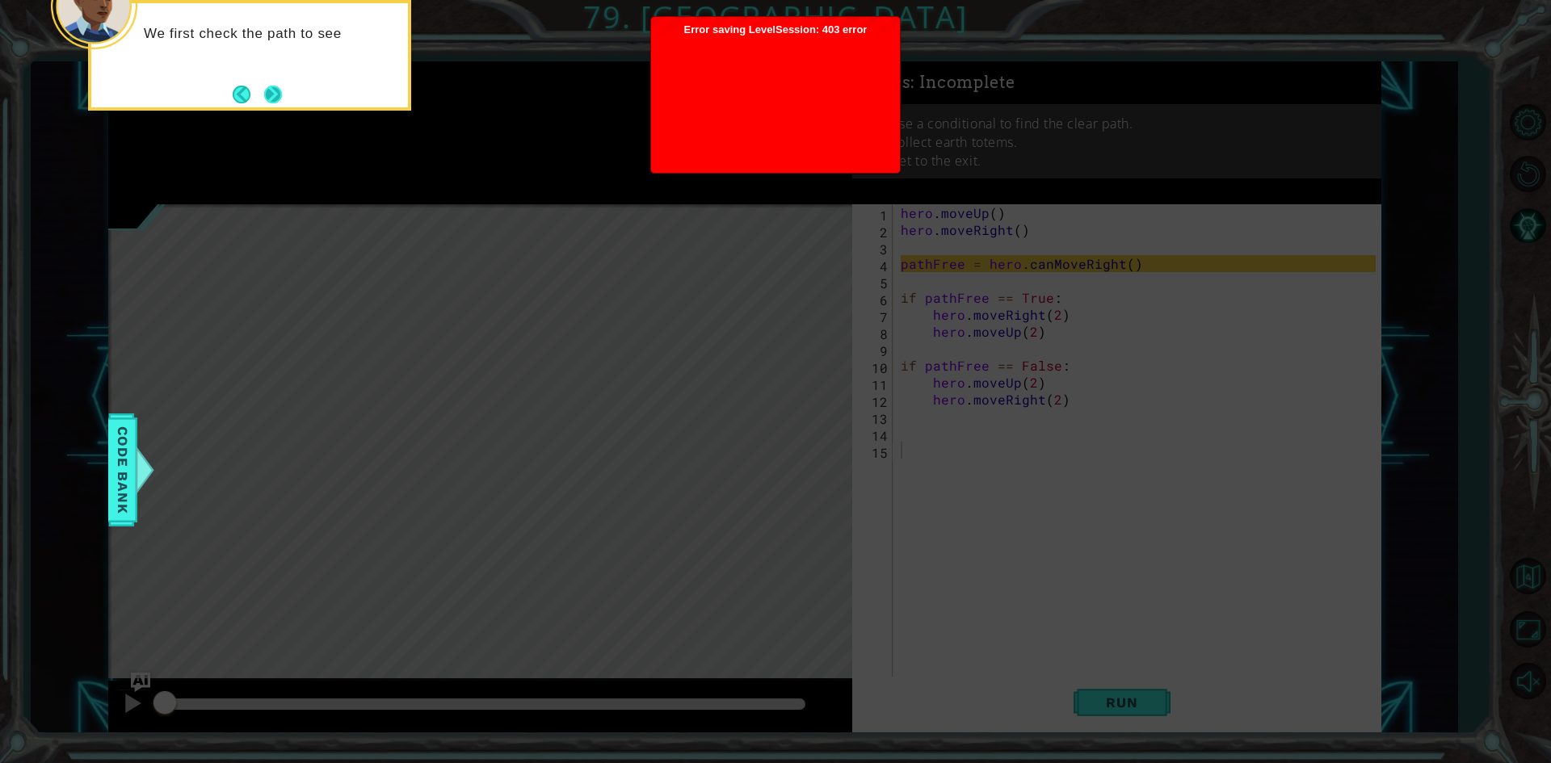
click at [282, 94] on button "Next" at bounding box center [273, 95] width 18 height 18
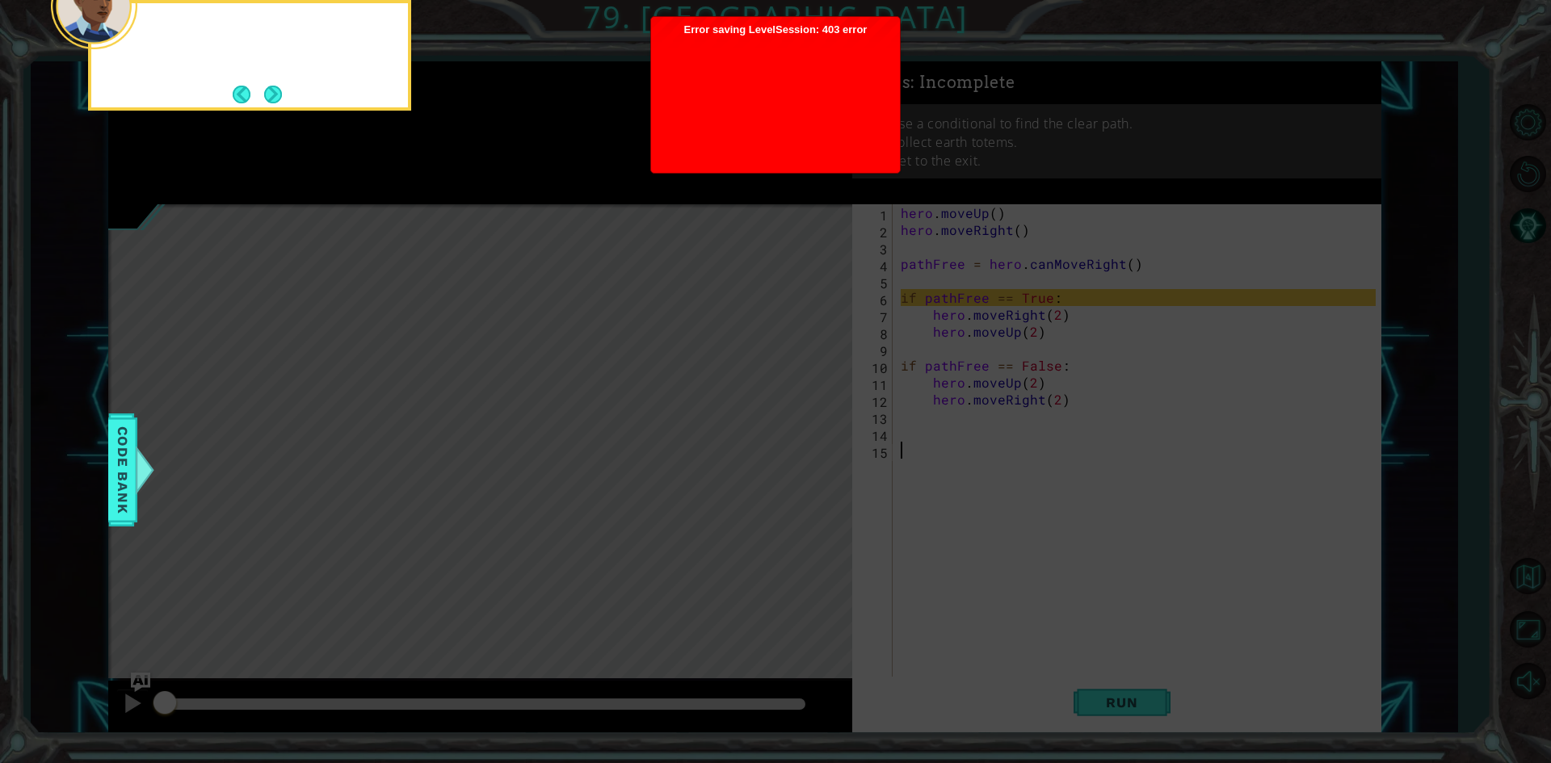
click at [284, 94] on div at bounding box center [249, 55] width 323 height 111
click at [281, 92] on button "Next" at bounding box center [273, 95] width 18 height 18
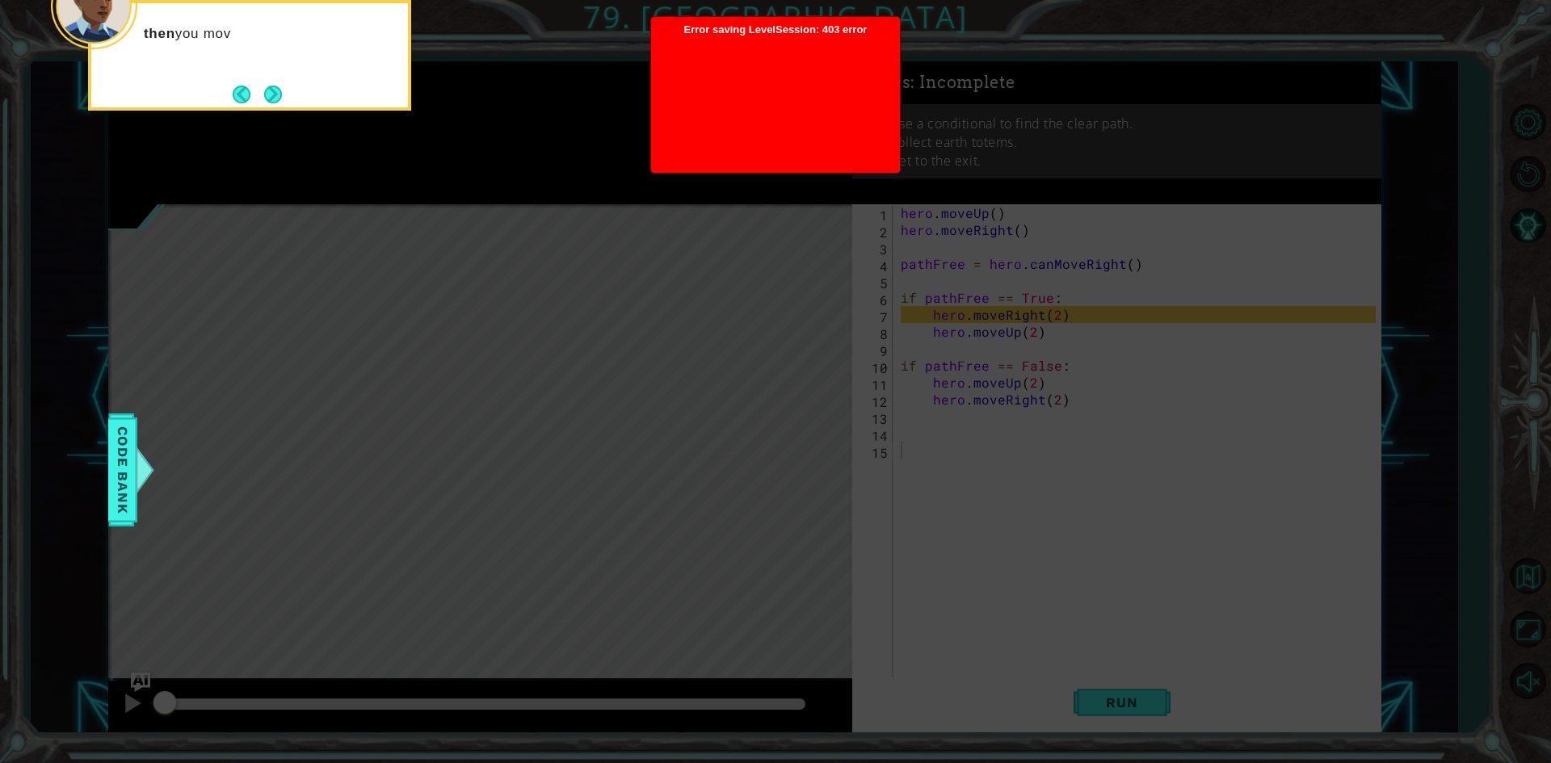
click at [274, 90] on button "Next" at bounding box center [273, 95] width 18 height 18
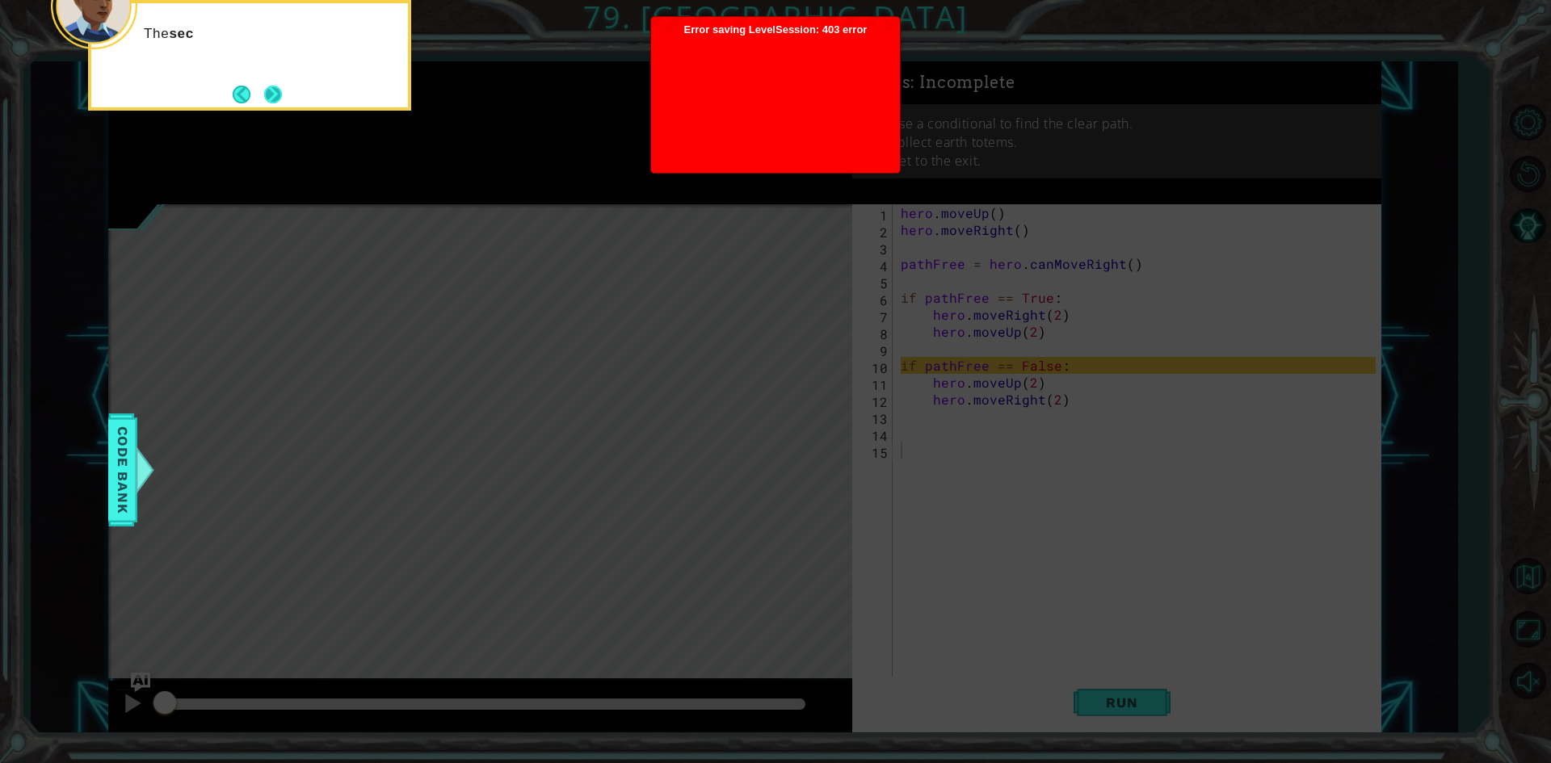
click at [274, 90] on button "Next" at bounding box center [273, 95] width 18 height 18
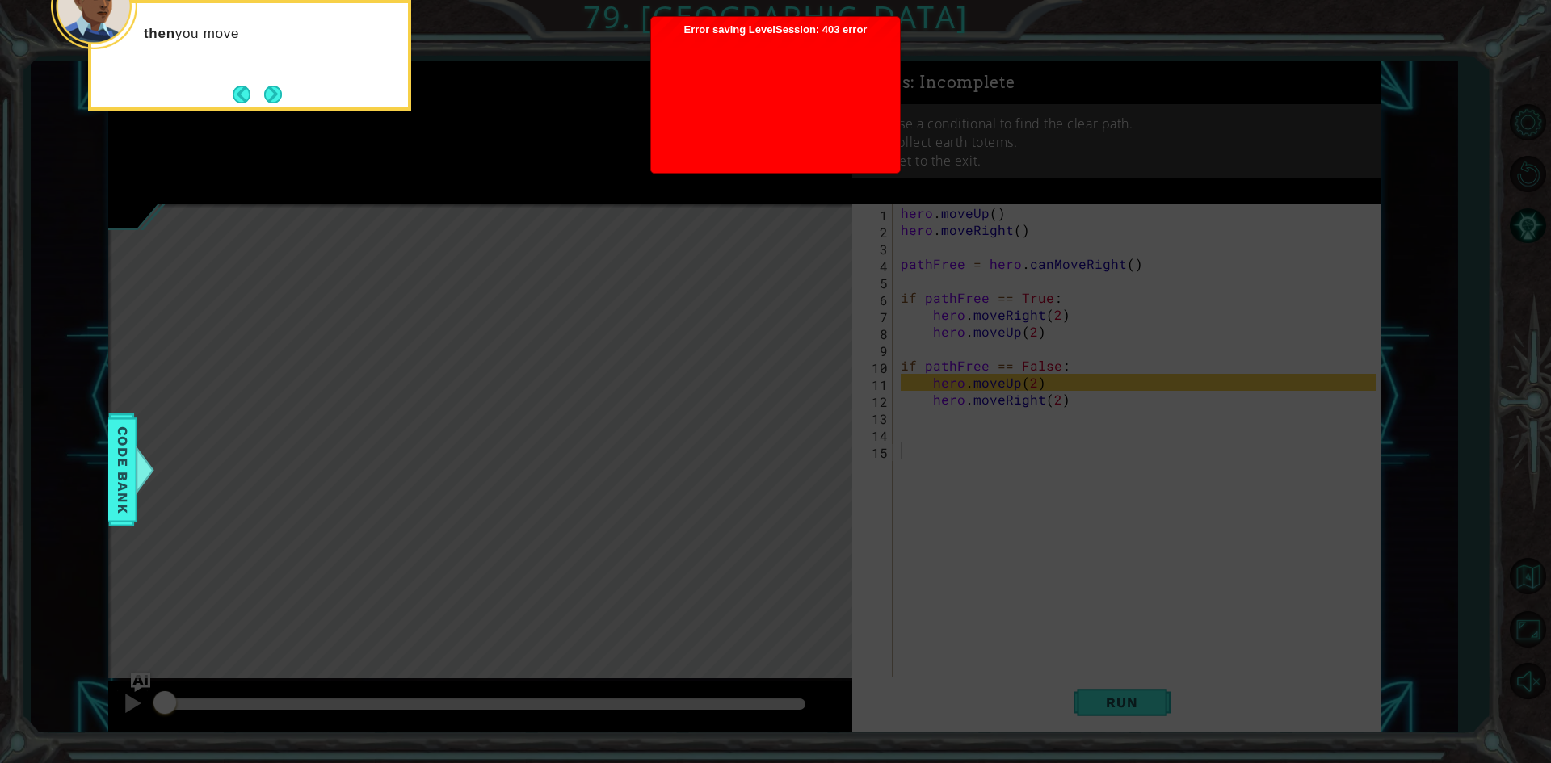
click at [274, 90] on button "Next" at bounding box center [273, 95] width 18 height 18
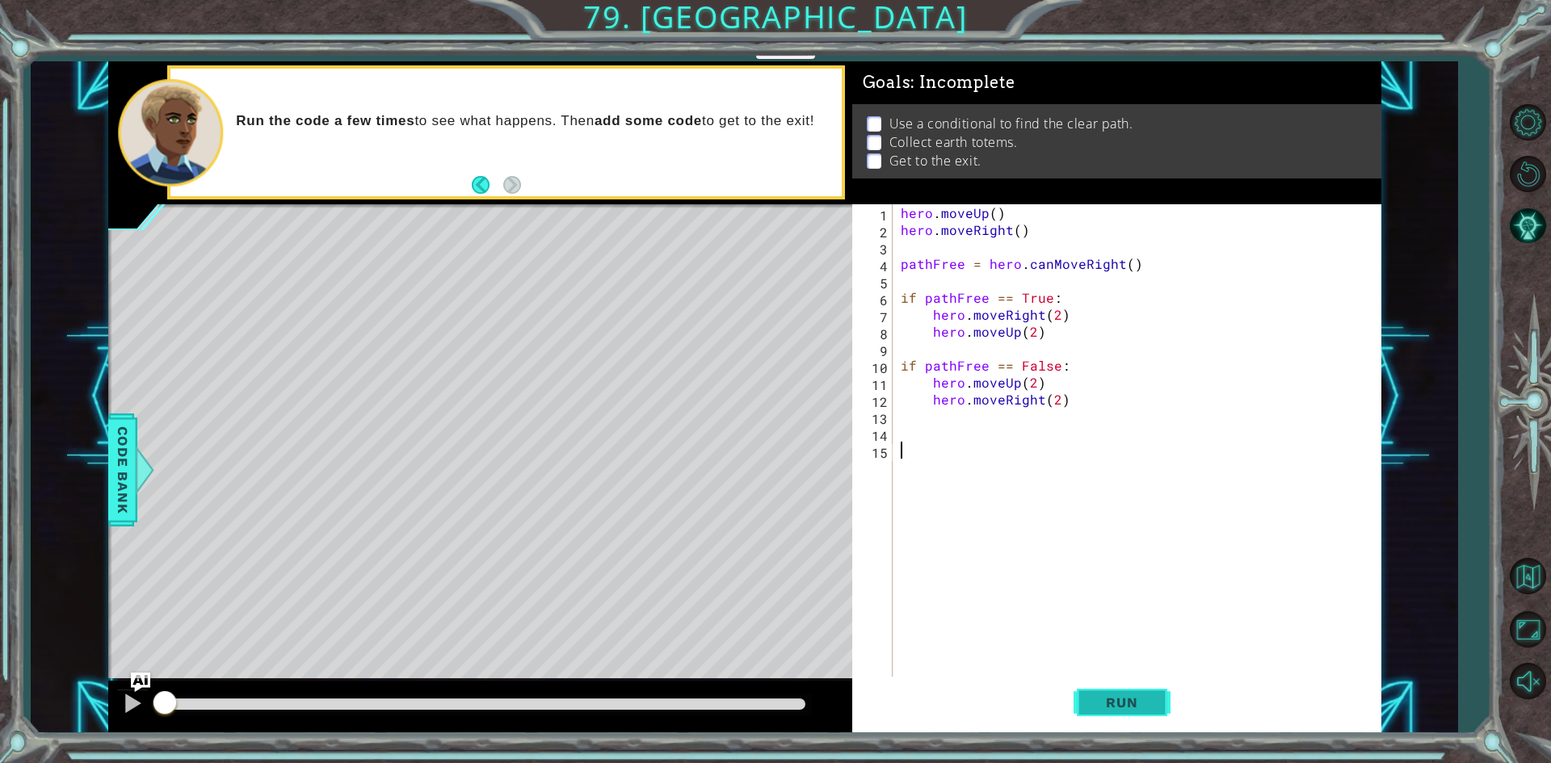
click at [1141, 695] on span "Run" at bounding box center [1122, 703] width 64 height 16
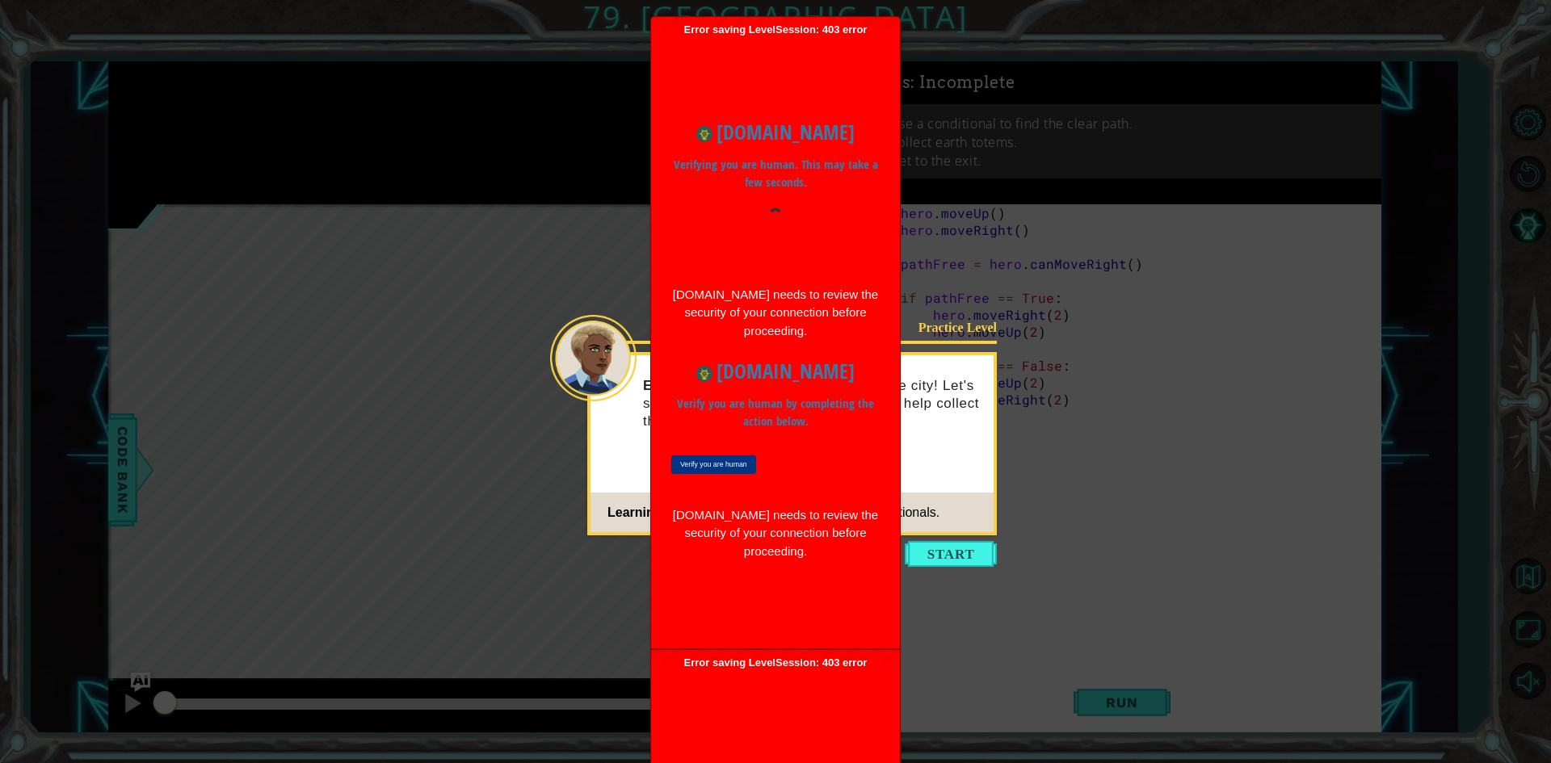
click at [713, 459] on input "Verify you are human" at bounding box center [713, 465] width 85 height 19
click at [701, 465] on input "Verify you are human" at bounding box center [713, 465] width 85 height 19
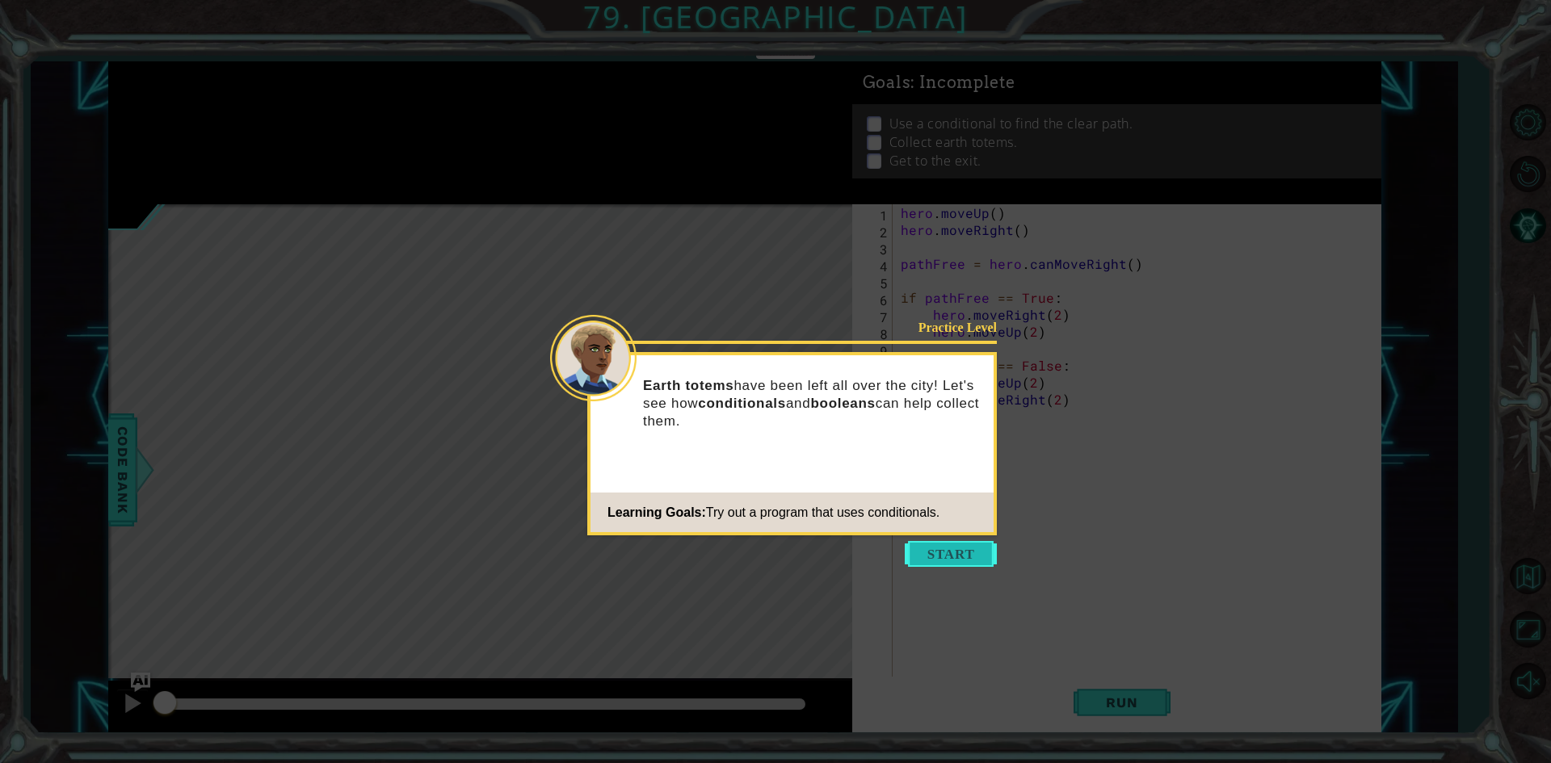
click at [954, 551] on button "Start" at bounding box center [951, 554] width 92 height 26
